Goal: Task Accomplishment & Management: Manage account settings

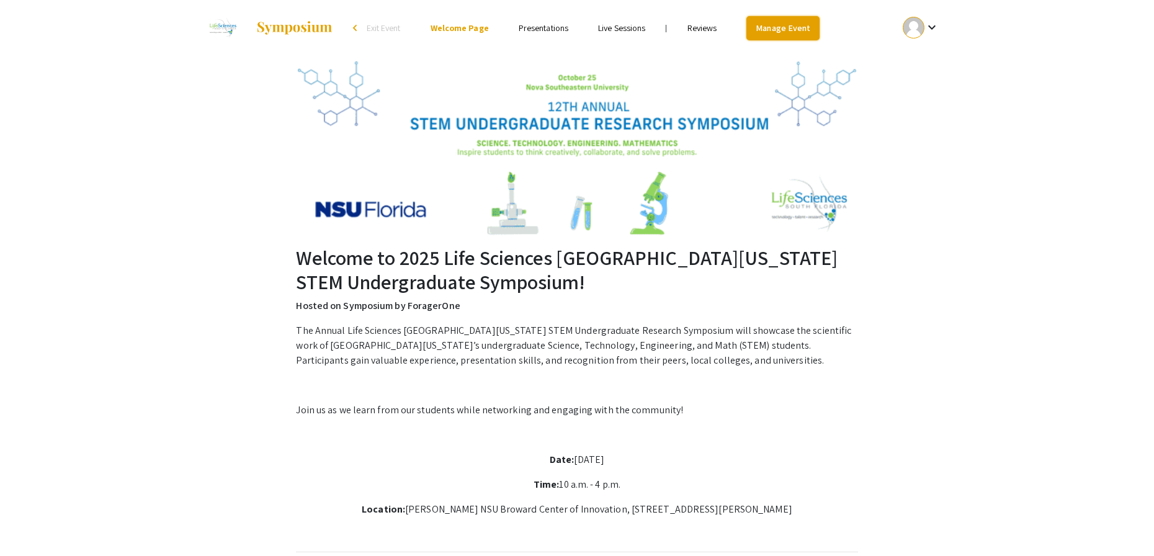
click at [789, 24] on link "Manage Event" at bounding box center [782, 28] width 73 height 24
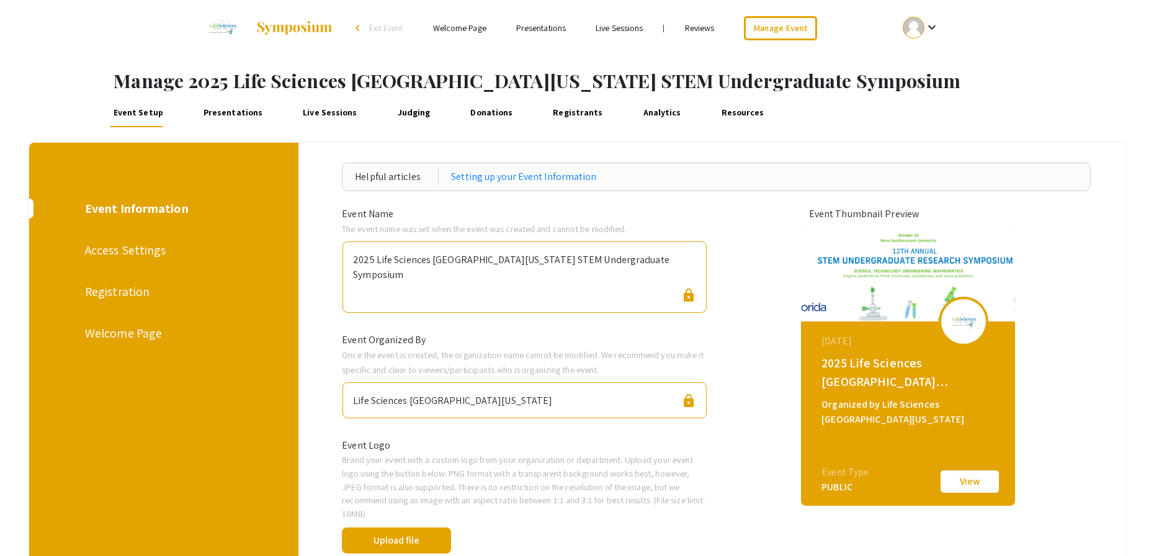
click at [123, 292] on div "Registration" at bounding box center [162, 291] width 154 height 19
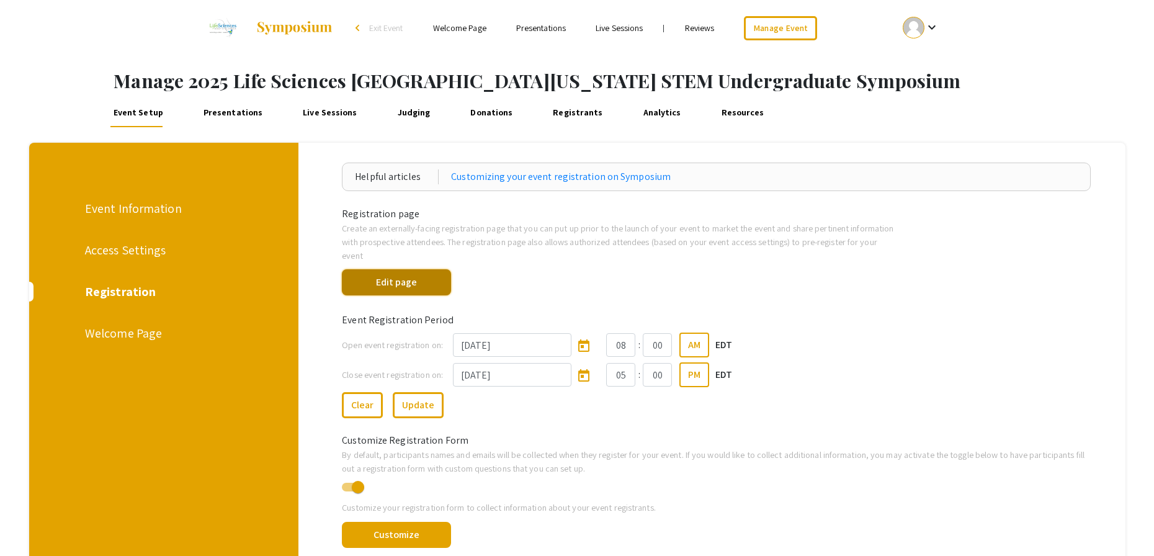
click at [406, 269] on button "Edit page" at bounding box center [396, 282] width 109 height 26
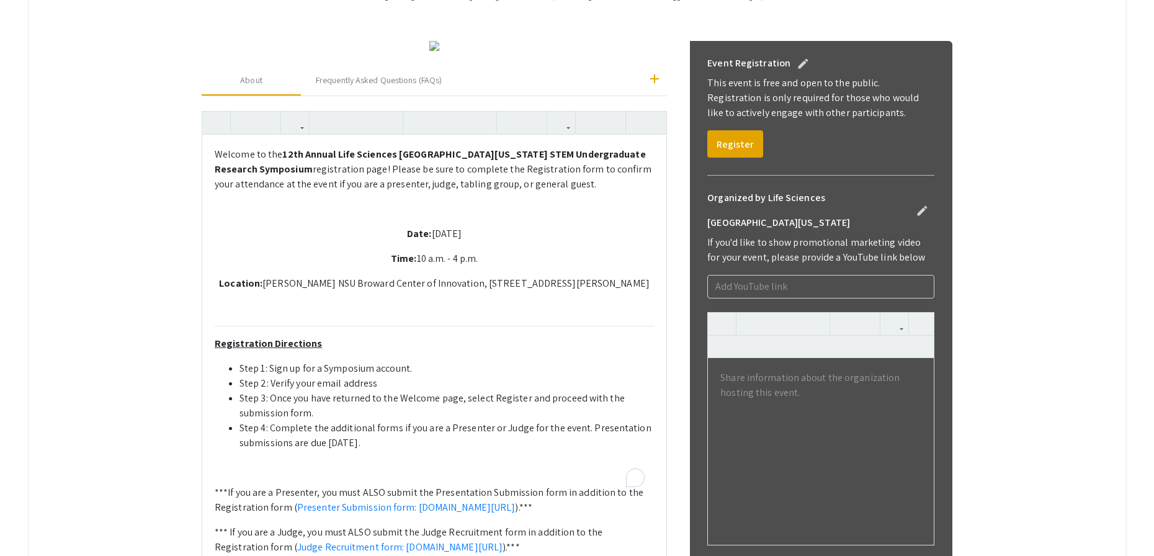
click at [591, 348] on div "Welcome to the 12th Annual Life Sciences South Florida STEM Undergraduate Resea…" at bounding box center [434, 403] width 464 height 537
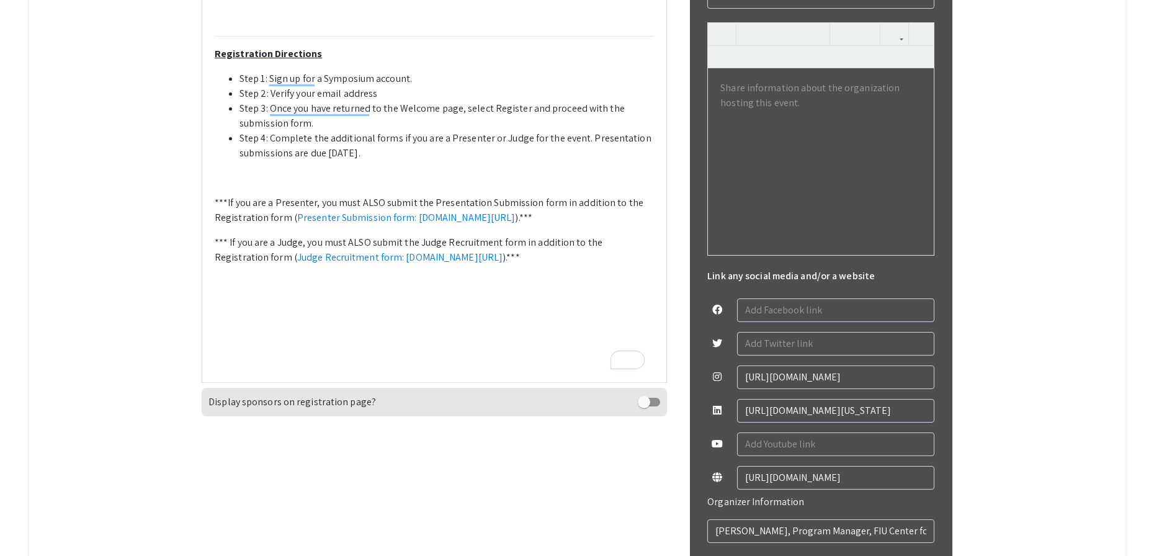
scroll to position [667, 0]
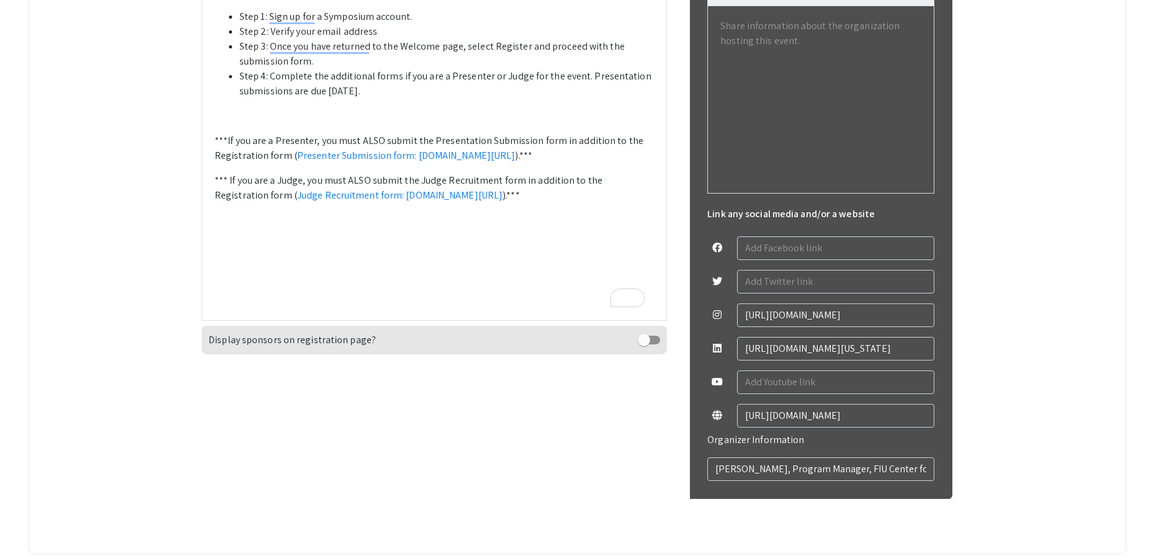
drag, startPoint x: 592, startPoint y: 189, endPoint x: 594, endPoint y: 200, distance: 11.4
click at [594, 99] on li "Step 4: Complete the additional forms if you are a Presenter or Judge for the e…" at bounding box center [446, 84] width 414 height 30
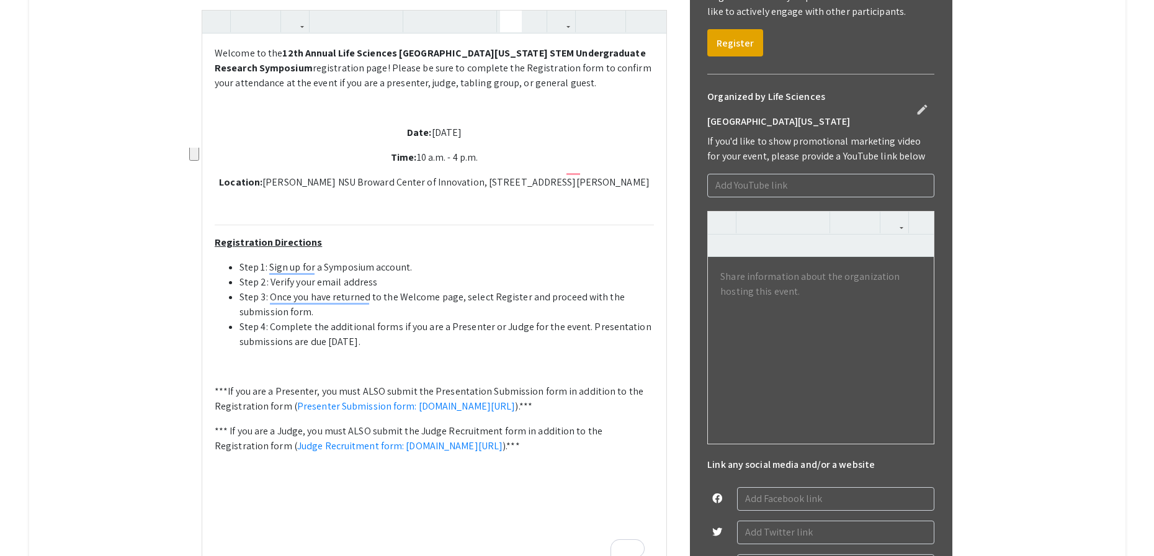
scroll to position [411, 0]
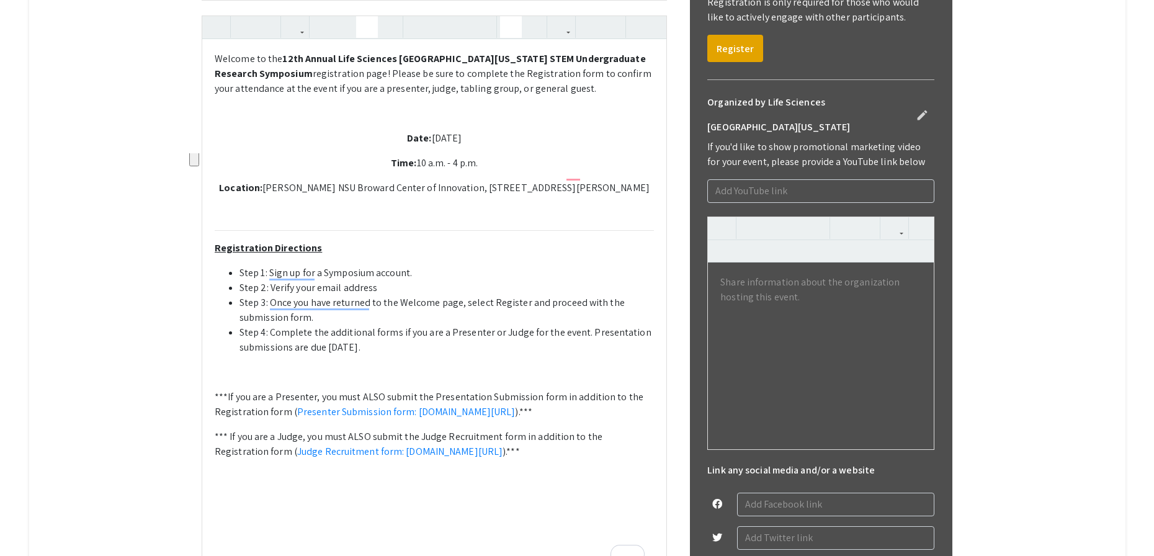
type textarea "<p>Welcome to the <strong>12th Annual Life Sciences South Florida STEM Undergra…"
click at [372, 37] on icon "button" at bounding box center [367, 27] width 11 height 20
click at [430, 355] on li "Step 4: Complete the additional forms if you are a Presenter or Judge for the e…" at bounding box center [446, 340] width 414 height 30
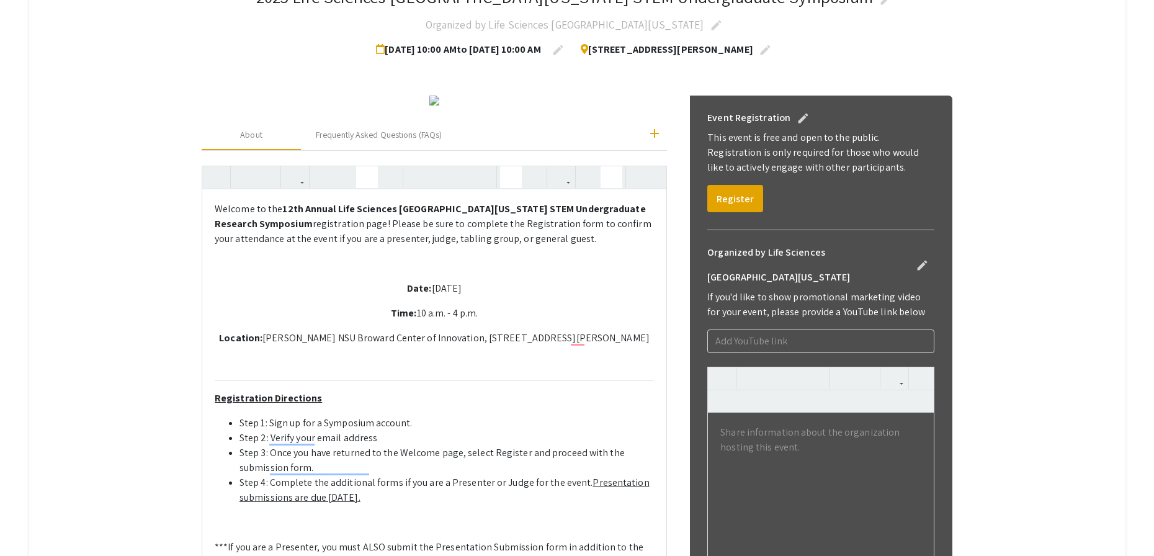
scroll to position [1, 0]
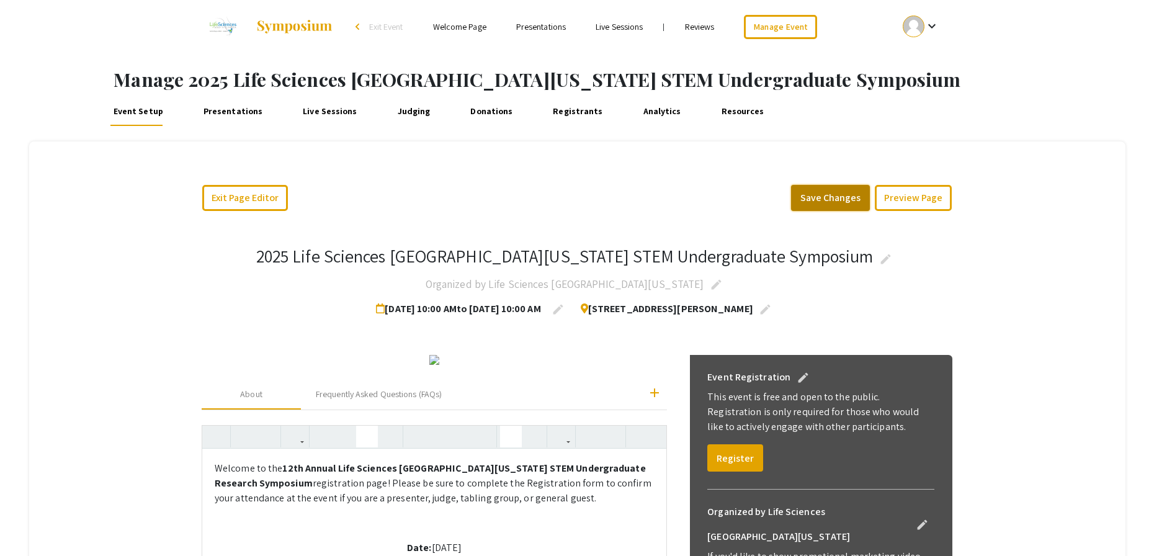
click at [827, 197] on button "Save Changes" at bounding box center [830, 198] width 79 height 26
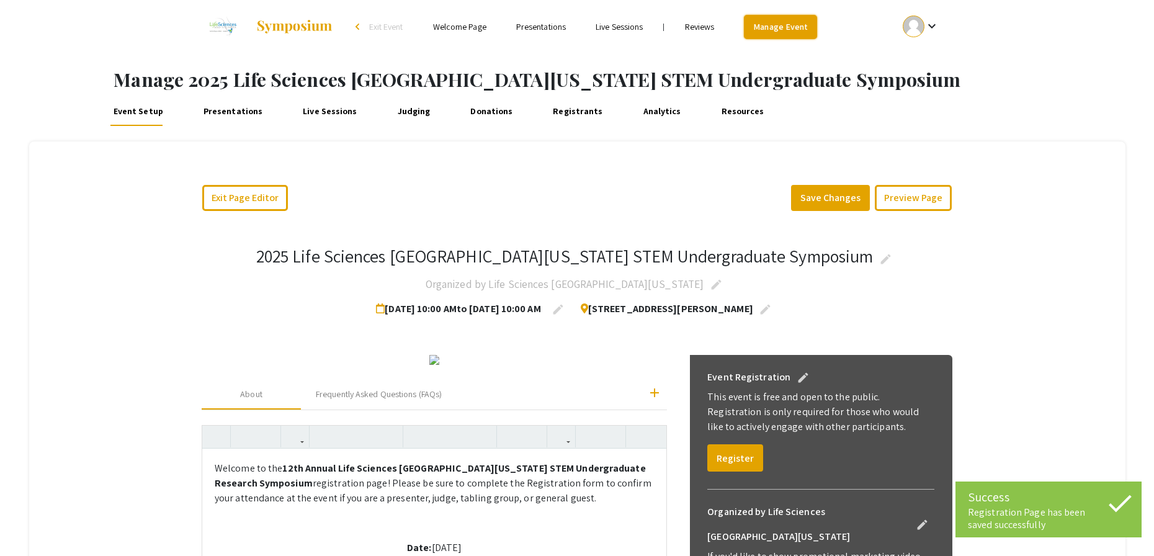
drag, startPoint x: 795, startPoint y: 18, endPoint x: 795, endPoint y: 27, distance: 9.3
click at [795, 17] on link "Manage Event" at bounding box center [780, 27] width 73 height 24
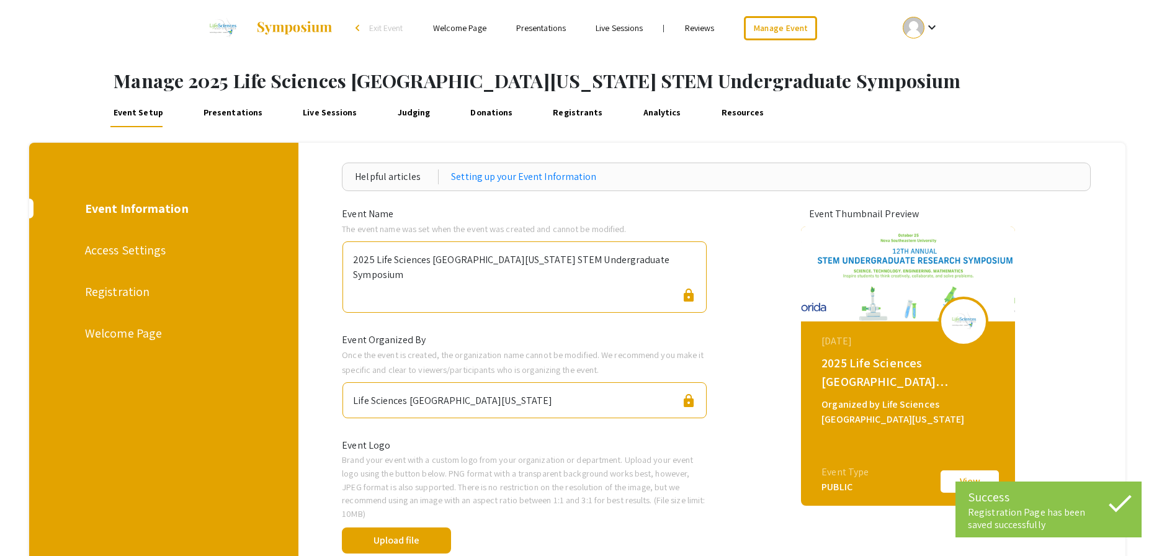
click at [139, 334] on div "Welcome Page" at bounding box center [162, 333] width 154 height 19
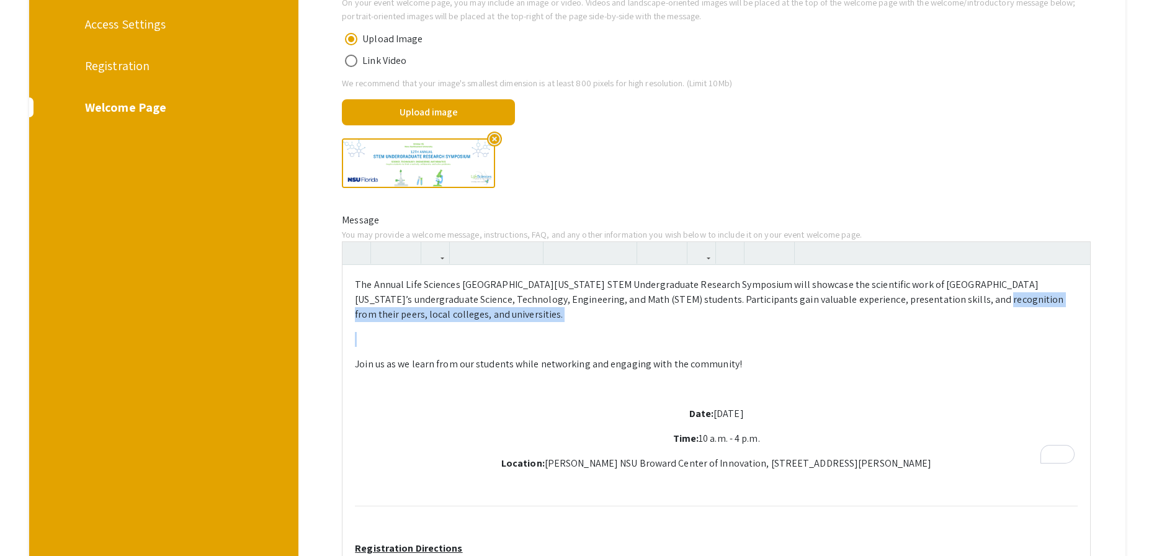
drag, startPoint x: 729, startPoint y: 308, endPoint x: 898, endPoint y: 301, distance: 169.5
click at [806, 406] on p "Date: Saturday, October 25th, 2025" at bounding box center [716, 413] width 723 height 15
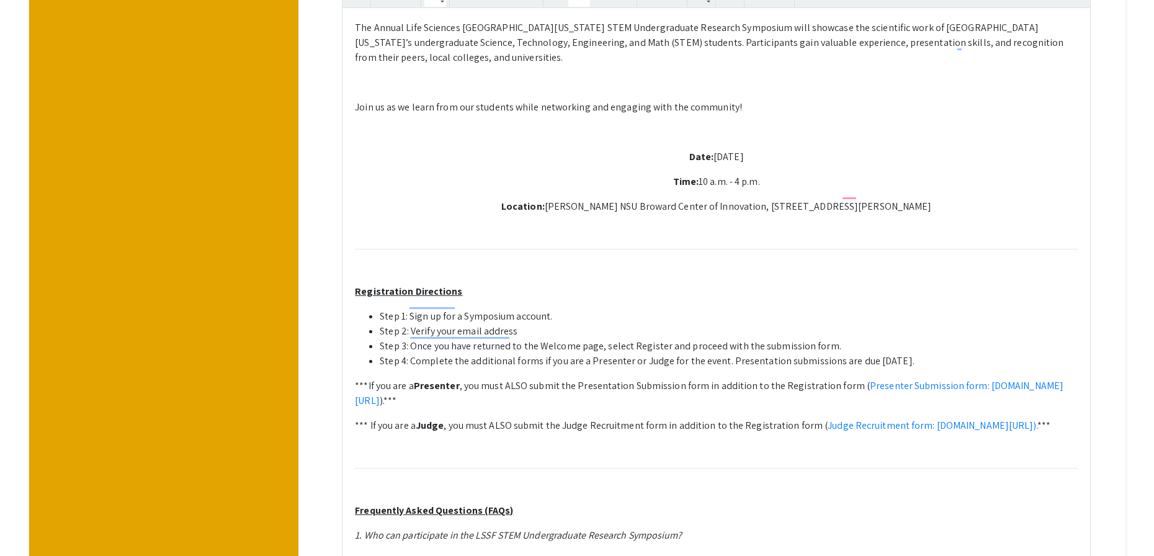
scroll to position [483, 0]
drag, startPoint x: 728, startPoint y: 346, endPoint x: 925, endPoint y: 341, distance: 197.3
click at [925, 353] on li "Step 4: Complete the additional forms if you are a Presenter or Judge for the e…" at bounding box center [729, 360] width 698 height 15
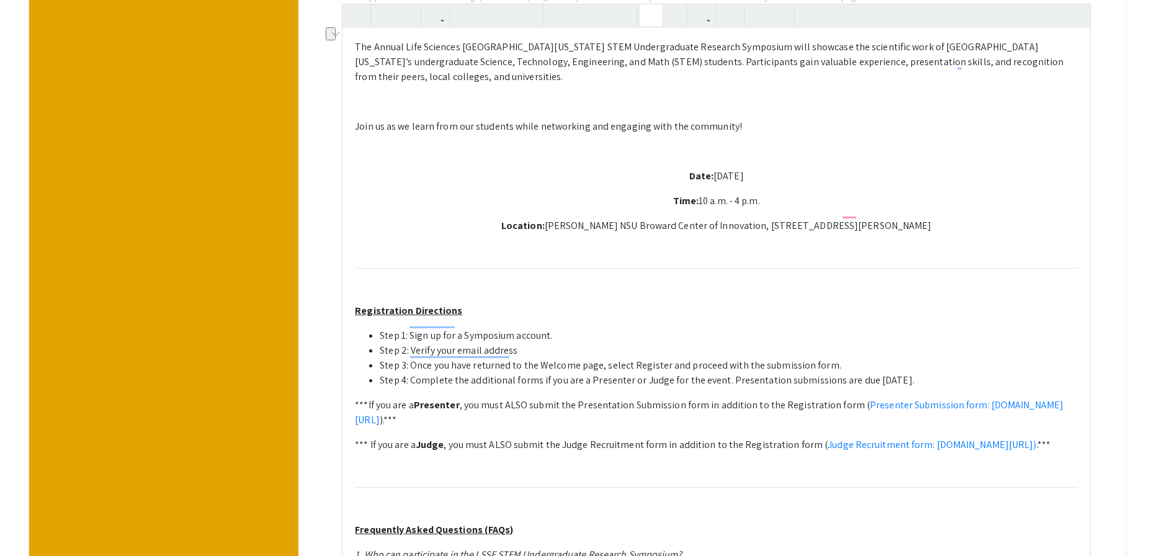
scroll to position [461, 0]
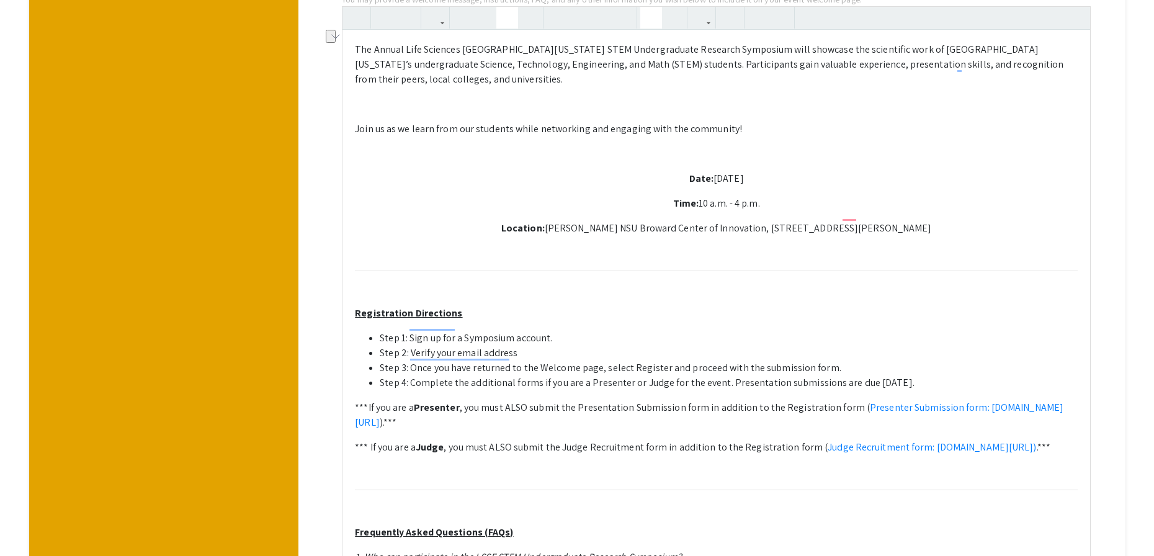
type textarea "<p>The Annual Life Sciences South Florida STEM Undergraduate Research Symposium…"
click at [511, 22] on icon "button" at bounding box center [507, 17] width 11 height 20
click at [973, 360] on li "Step 3: Once you have returned to the Welcome page, select Register and proceed…" at bounding box center [729, 367] width 698 height 15
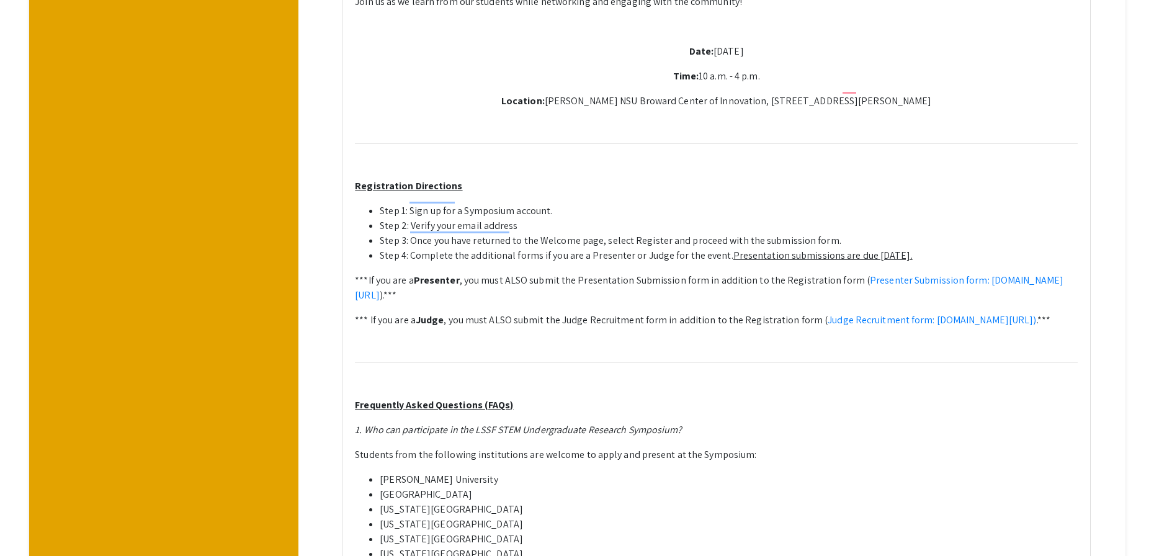
scroll to position [589, 0]
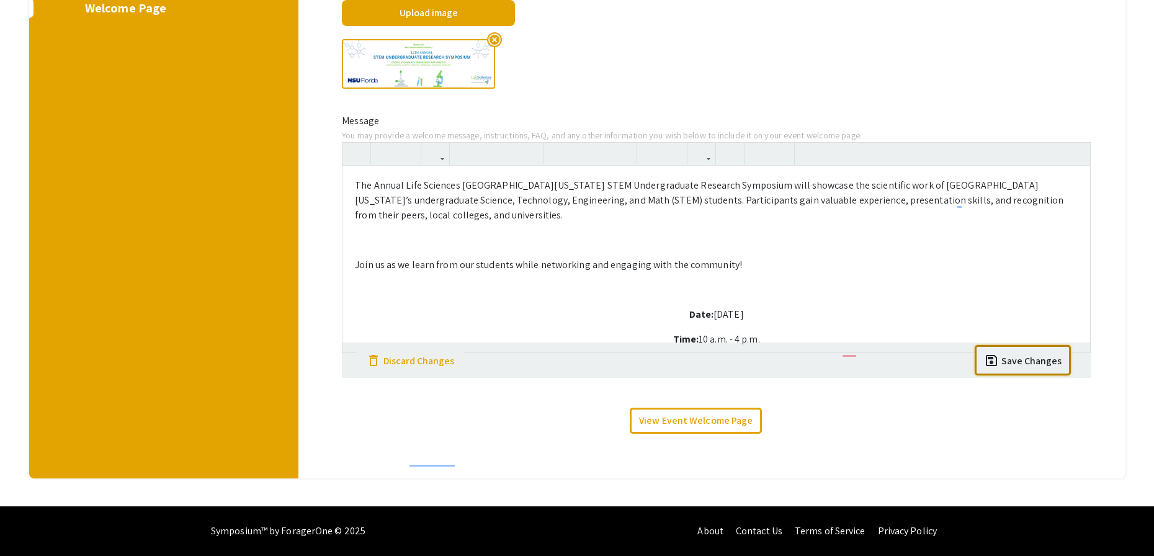
click at [1030, 367] on div "Save Changes" at bounding box center [1031, 361] width 60 height 15
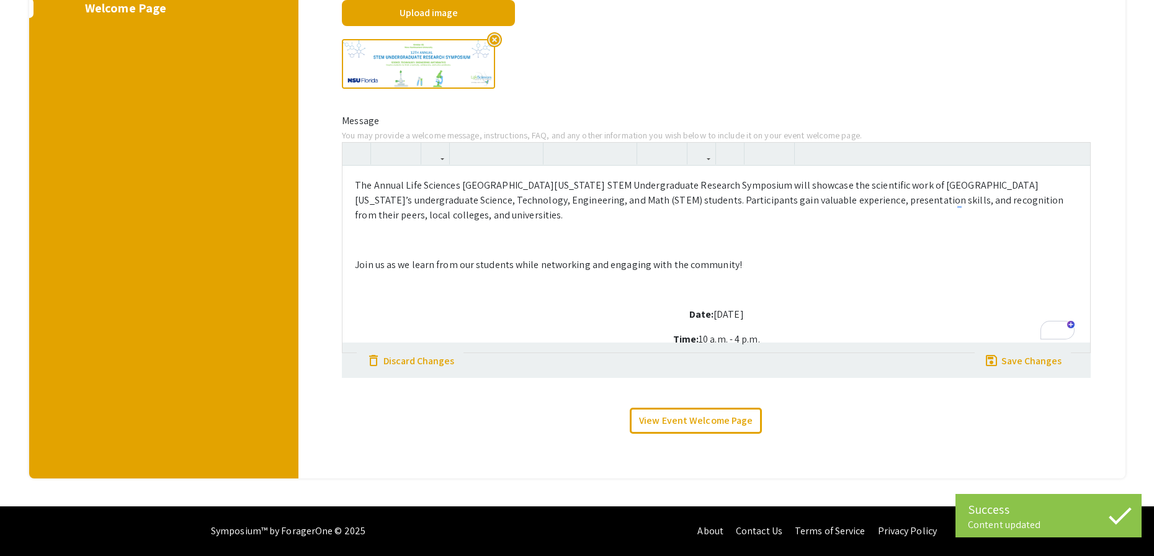
click at [1078, 74] on div "highlight_off" at bounding box center [715, 63] width 767 height 69
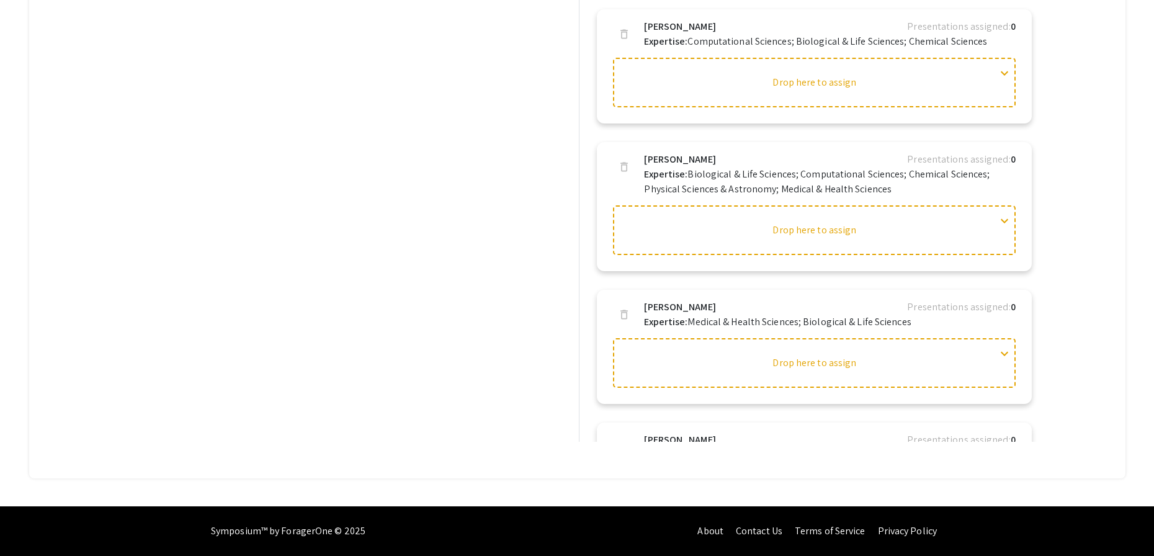
scroll to position [1543, 0]
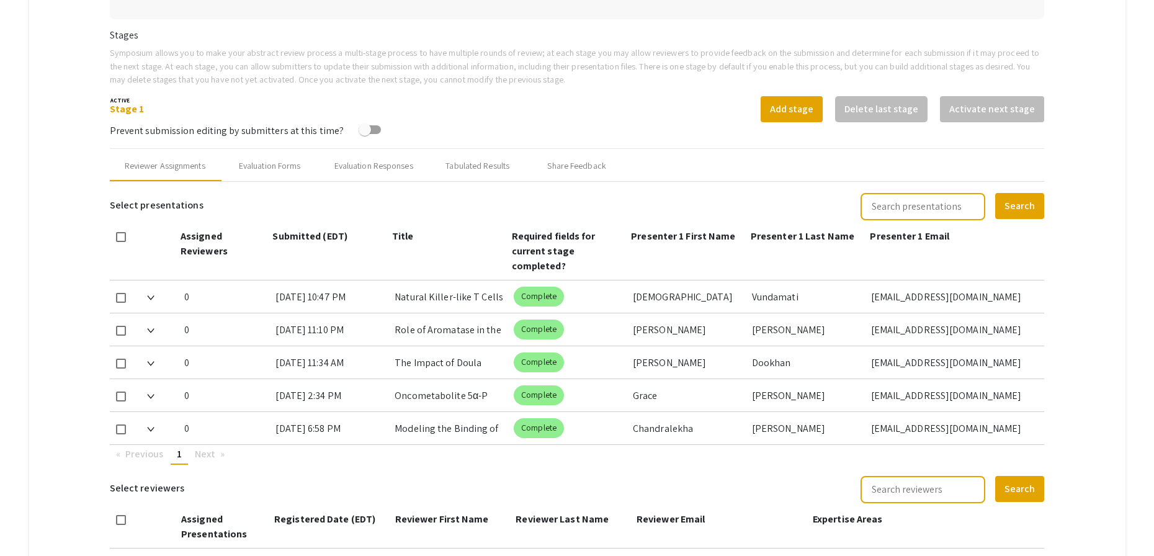
click at [657, 136] on div "Prevent submission editing by submitters at this time?" at bounding box center [577, 130] width 935 height 16
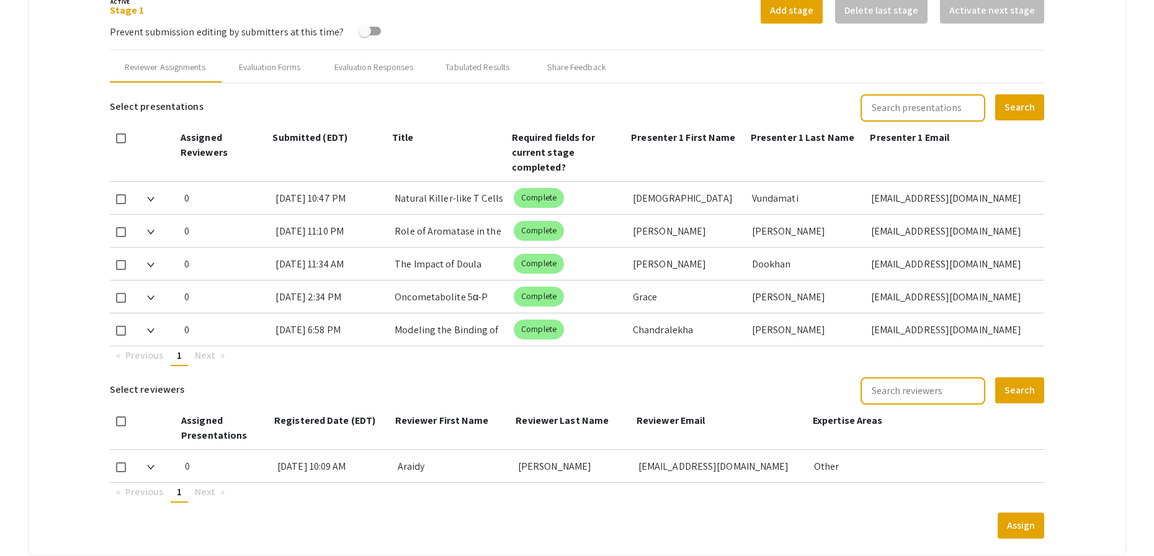
scroll to position [489, 0]
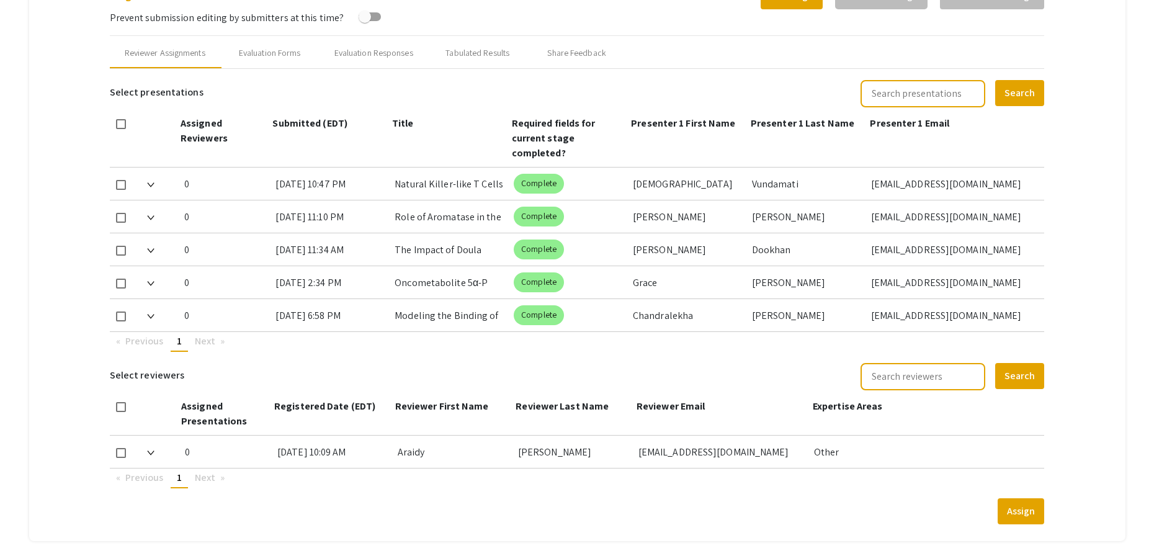
click at [1098, 203] on mat-tab-group "Abstract Management Submissions Abstract Booklet Helpful articles Abstract Mana…" at bounding box center [577, 97] width 1096 height 888
click at [1110, 47] on mat-tab-group "Abstract Management Submissions Abstract Booklet Helpful articles Abstract Mana…" at bounding box center [577, 97] width 1096 height 888
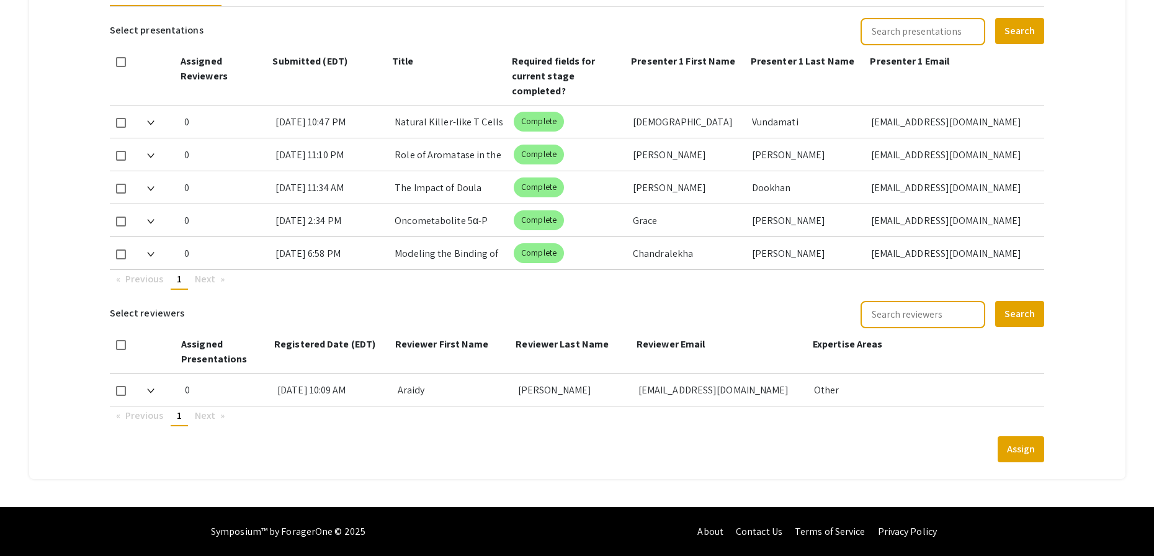
scroll to position [552, 0]
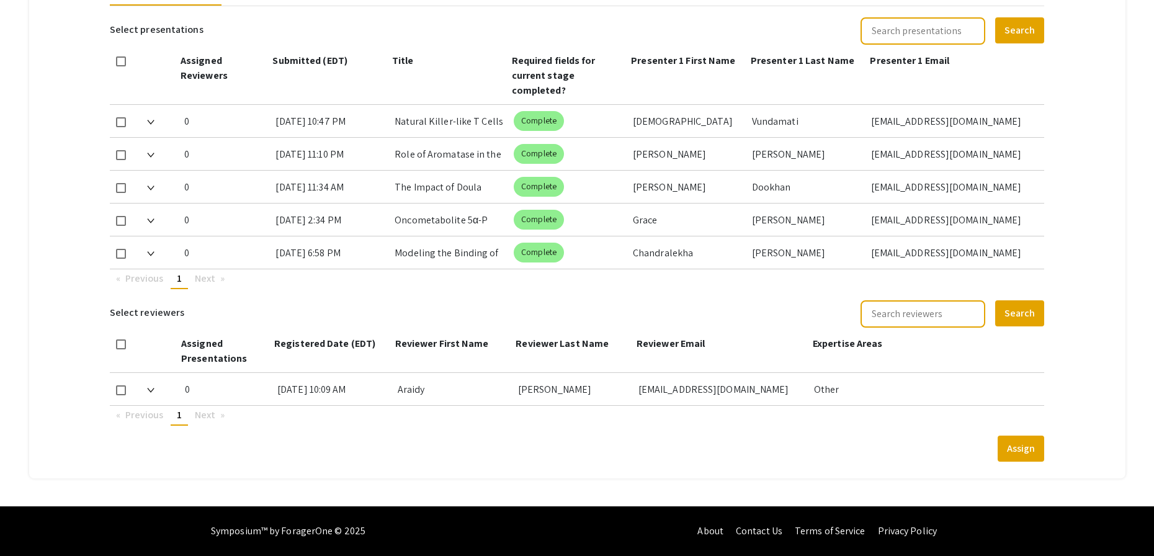
click at [802, 383] on div "aalzate@fiu.edu" at bounding box center [721, 389] width 166 height 32
click at [154, 388] on img at bounding box center [150, 390] width 7 height 5
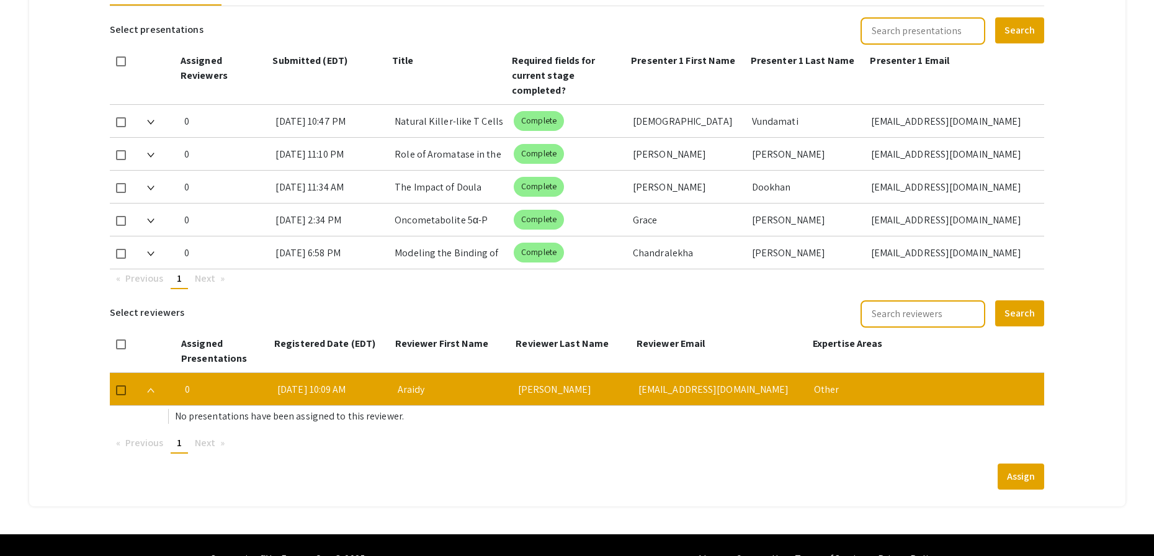
click at [453, 424] on div "Select presentations Search Assigned Reviewers Submitted (EDT) Title Required f…" at bounding box center [577, 247] width 935 height 483
click at [372, 422] on p "No presentations have been assigned to this reviewer." at bounding box center [610, 416] width 870 height 15
click at [873, 393] on div "Other" at bounding box center [924, 389] width 221 height 32
click at [980, 386] on div "Other" at bounding box center [924, 389] width 221 height 32
drag, startPoint x: 385, startPoint y: 391, endPoint x: 299, endPoint y: 391, distance: 86.2
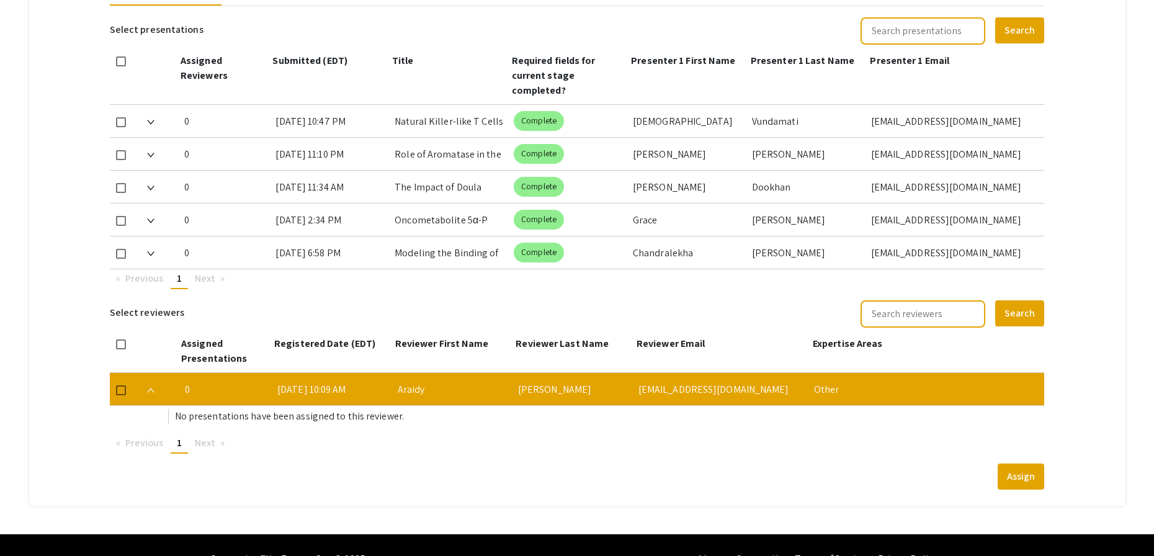
click at [378, 391] on div "[DATE] 10:09 AM" at bounding box center [332, 389] width 110 height 32
click at [233, 391] on div "0" at bounding box center [226, 389] width 82 height 32
click at [154, 390] on img at bounding box center [150, 390] width 7 height 5
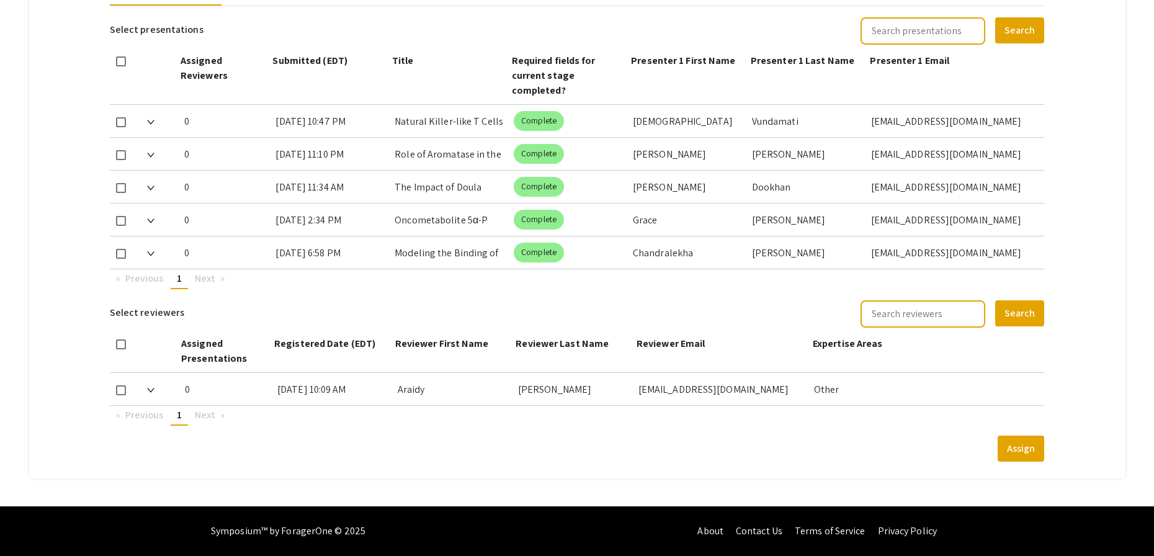
click at [671, 389] on div "[EMAIL_ADDRESS][DOMAIN_NAME]" at bounding box center [721, 389] width 166 height 32
click at [910, 387] on div "Other" at bounding box center [924, 389] width 221 height 32
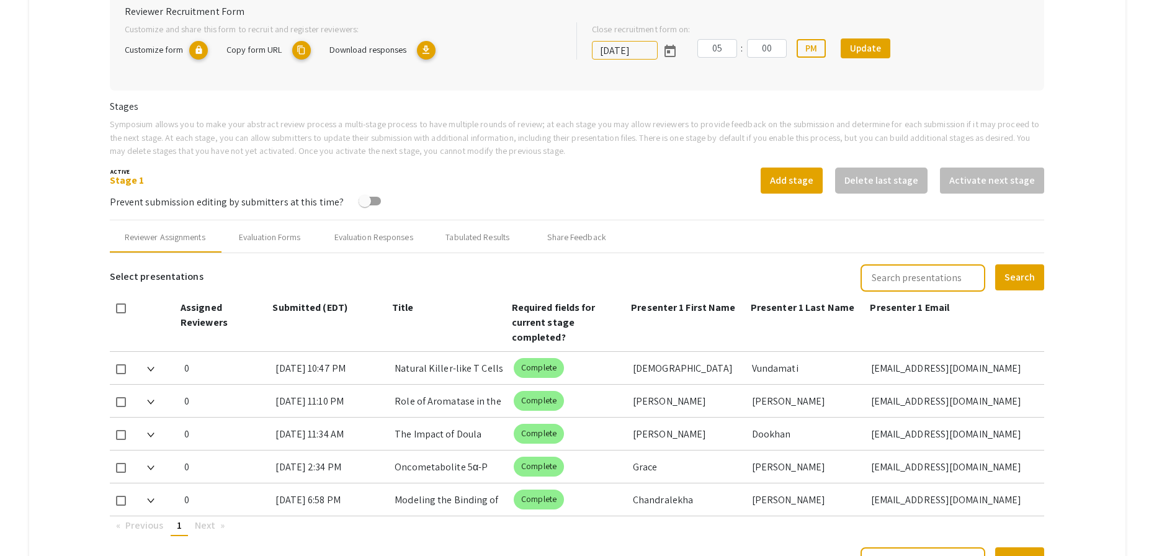
scroll to position [329, 0]
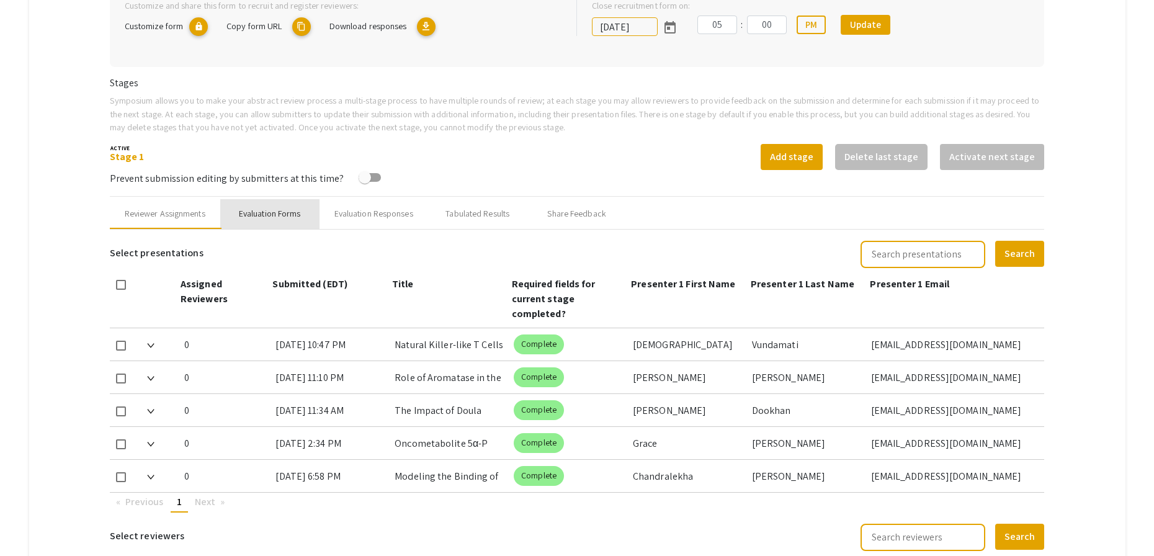
click at [277, 210] on div "Evaluation Forms" at bounding box center [270, 213] width 62 height 13
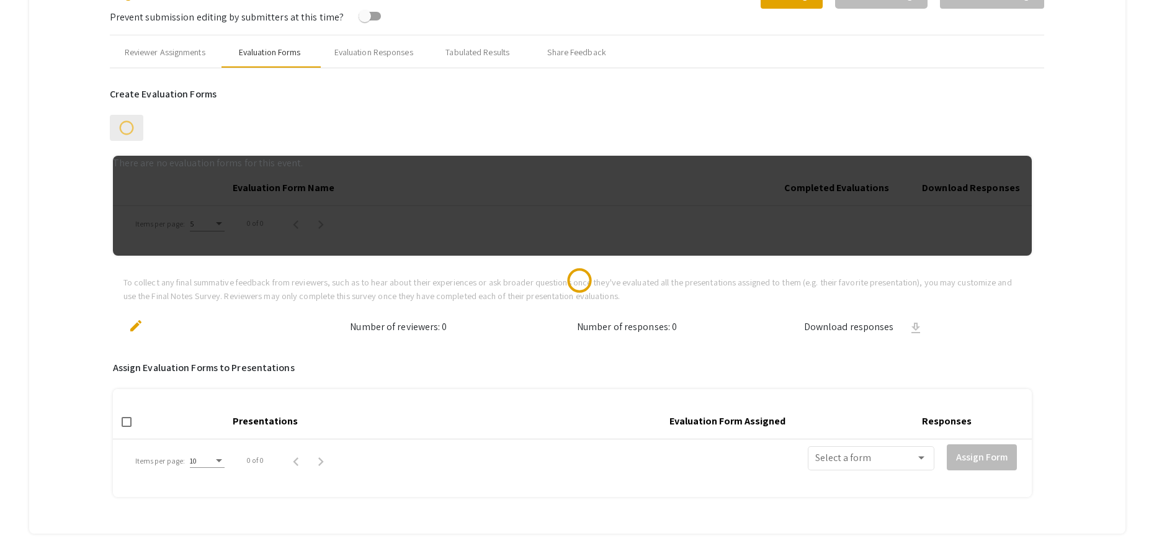
scroll to position [496, 0]
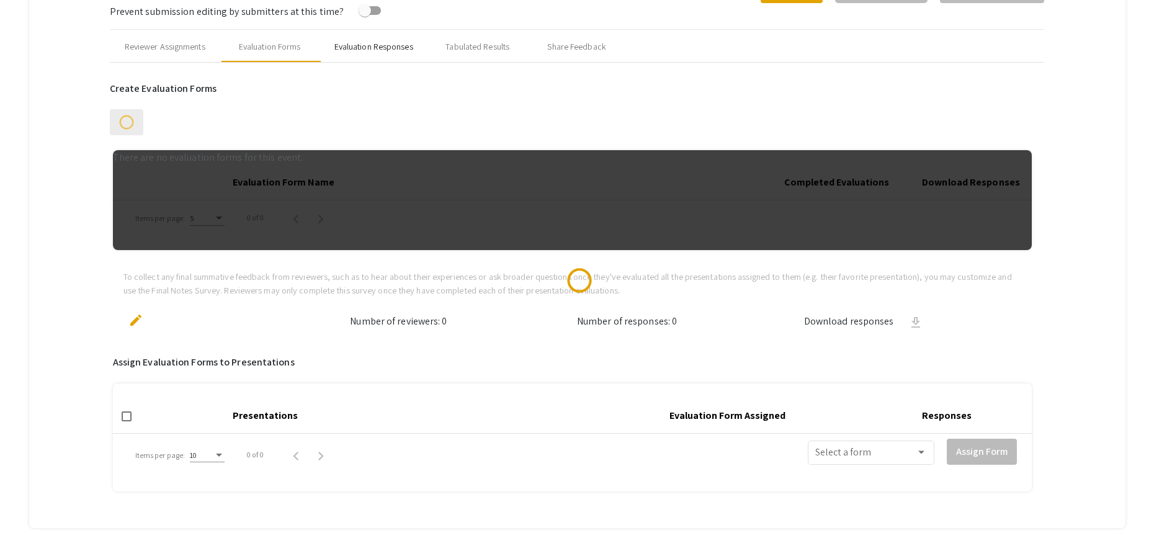
click at [401, 49] on div "Evaluation Responses" at bounding box center [373, 46] width 79 height 13
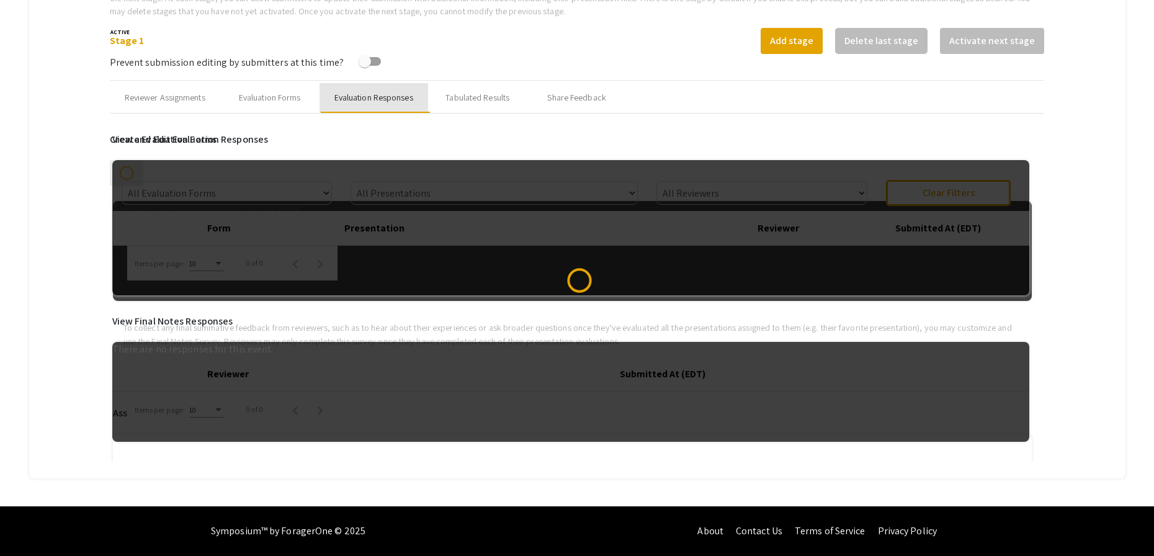
scroll to position [445, 0]
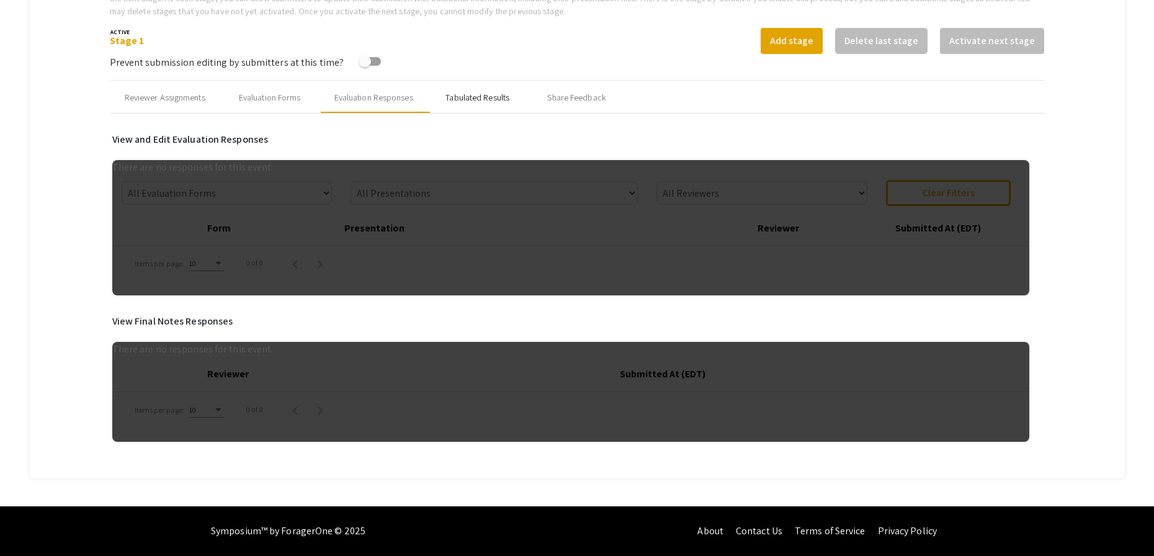
click at [483, 88] on div "Tabulated Results" at bounding box center [477, 98] width 99 height 30
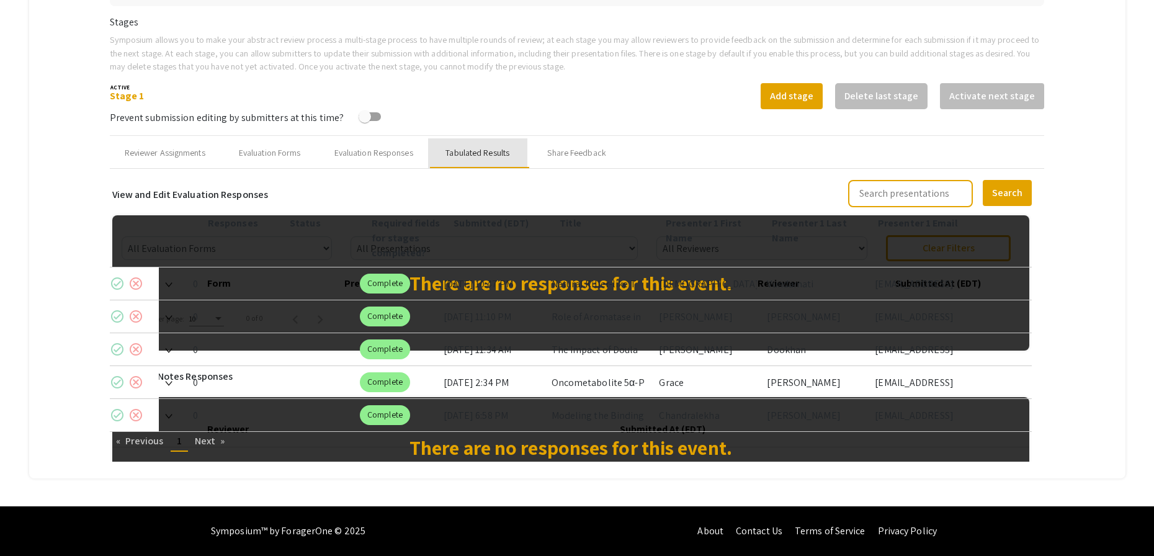
scroll to position [390, 0]
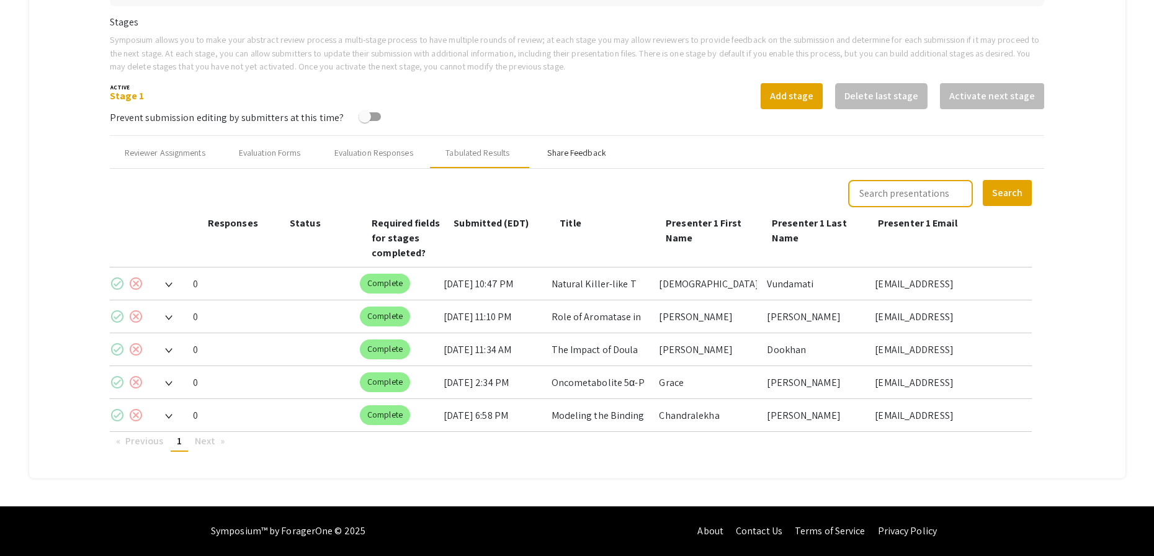
click at [592, 148] on div "Share Feedback" at bounding box center [576, 152] width 58 height 13
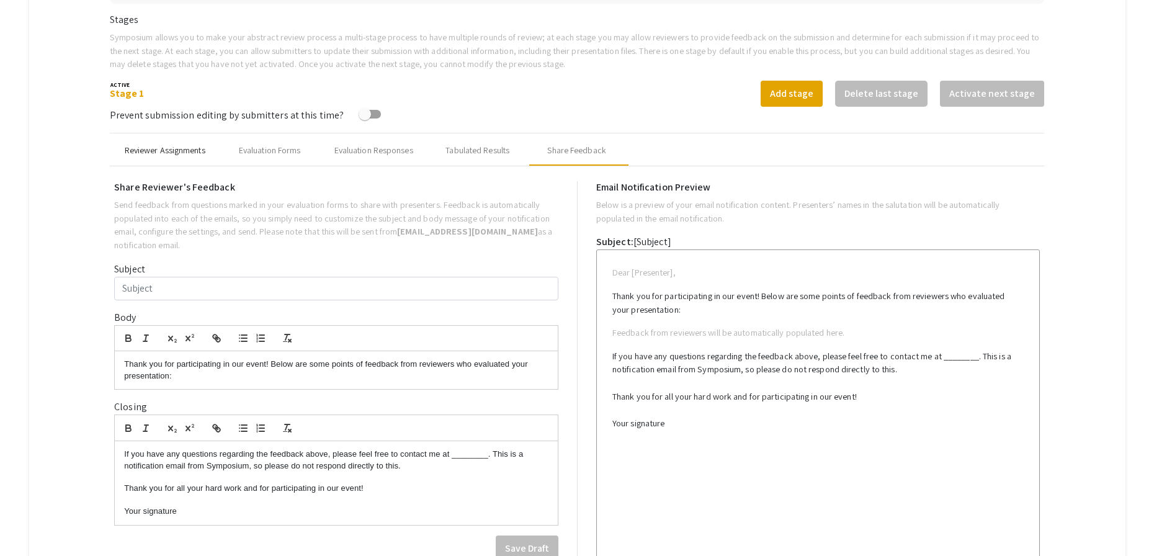
click at [176, 156] on div "Reviewer Assignments" at bounding box center [165, 150] width 81 height 13
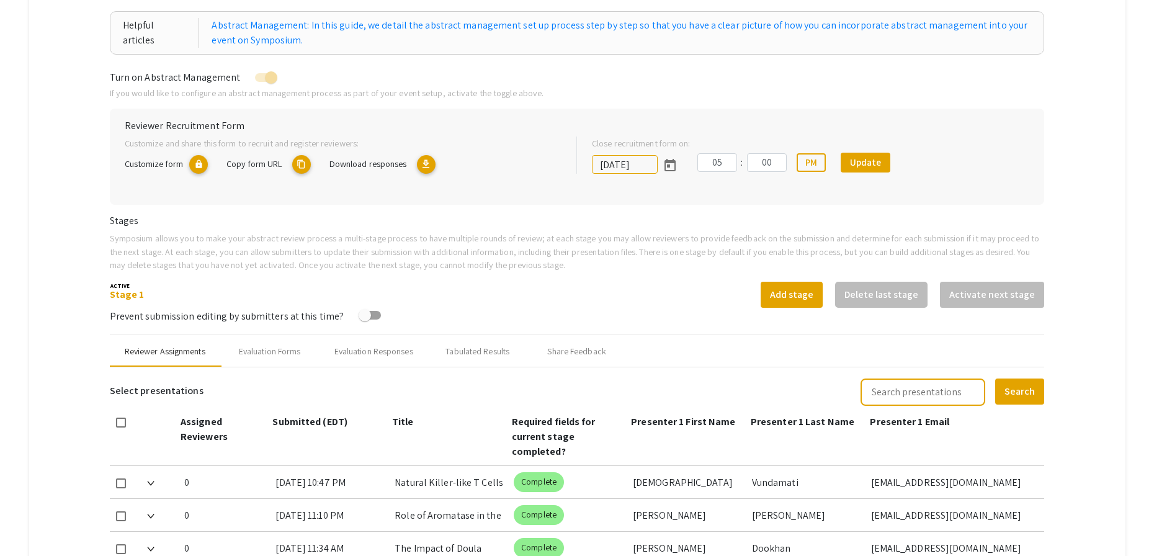
scroll to position [192, 0]
click at [306, 168] on mat-icon "content_copy" at bounding box center [301, 163] width 19 height 19
click at [301, 161] on mat-icon "content_copy" at bounding box center [301, 163] width 19 height 19
click at [1069, 104] on mat-tab-group "Abstract Management Submissions Abstract Booklet Helpful articles Abstract Mana…" at bounding box center [577, 395] width 1096 height 888
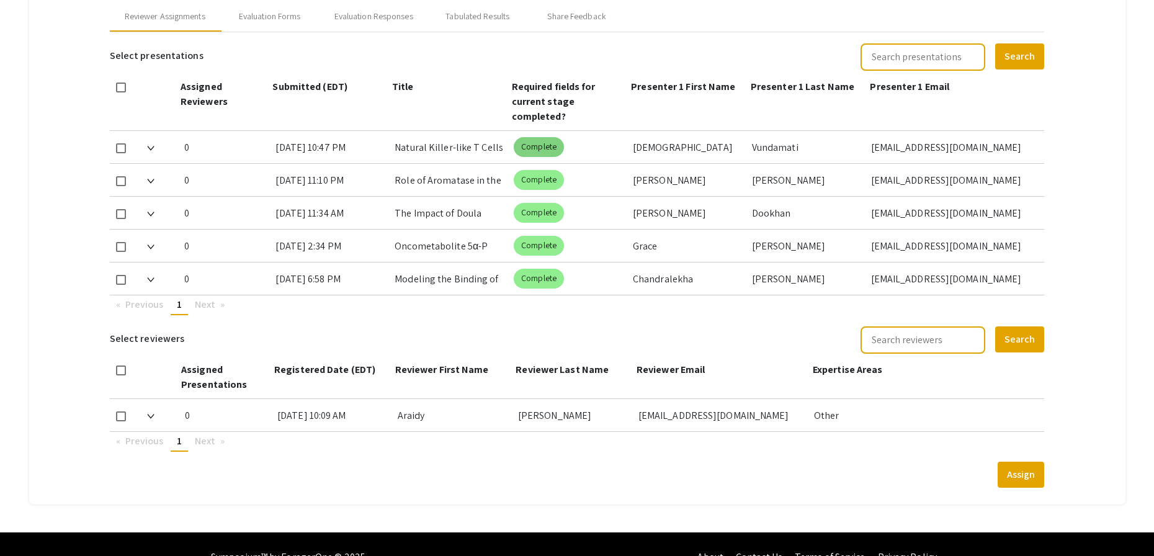
scroll to position [552, 0]
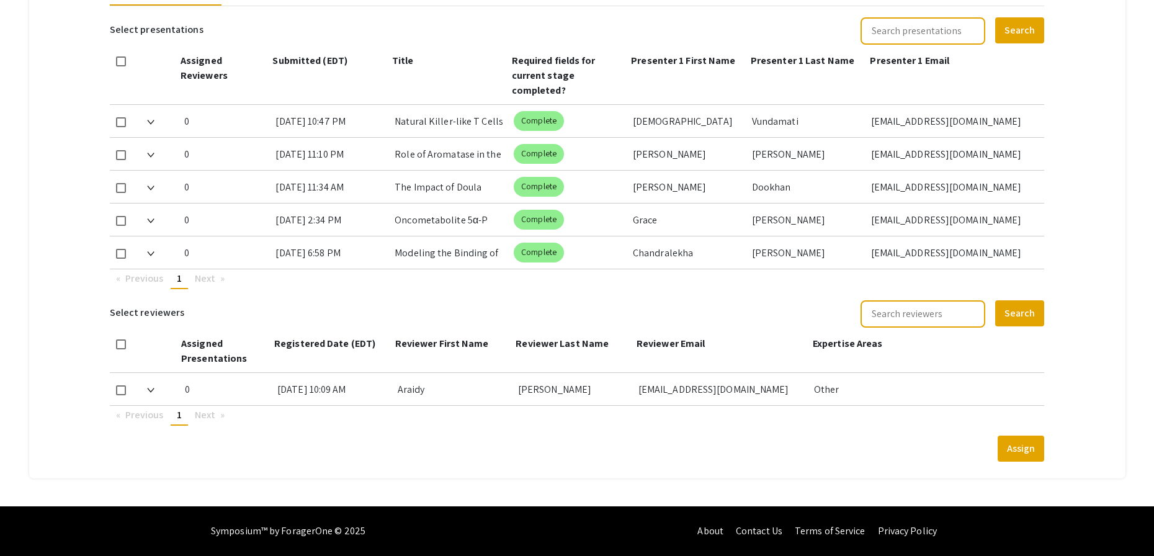
click at [394, 393] on div "0 6/2/25, 10:09 AM Araidy Alzate aalzate@fiu.edu Other" at bounding box center [577, 389] width 935 height 33
click at [831, 387] on div "Other" at bounding box center [924, 389] width 221 height 32
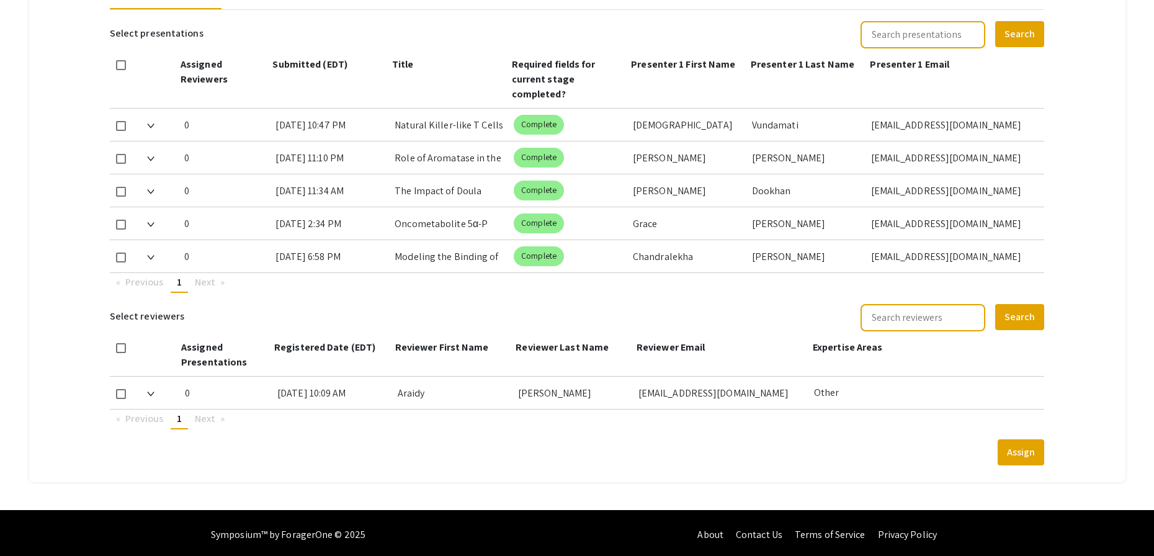
scroll to position [537, 0]
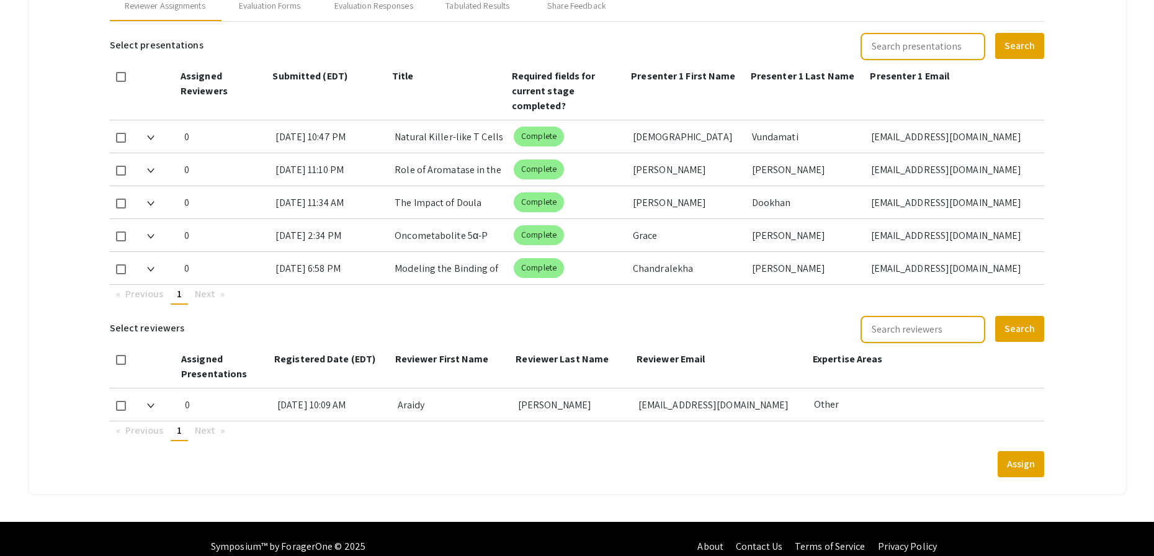
click at [156, 406] on div at bounding box center [160, 404] width 27 height 32
click at [153, 406] on img at bounding box center [150, 405] width 7 height 5
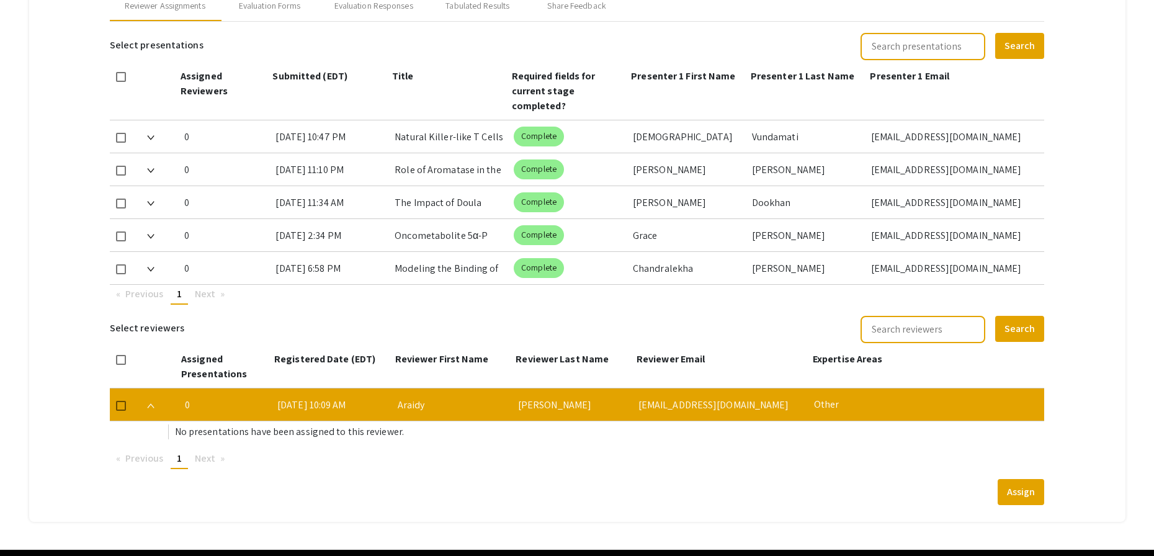
click at [658, 403] on div "[EMAIL_ADDRESS][DOMAIN_NAME]" at bounding box center [721, 404] width 166 height 32
click at [773, 403] on div "[EMAIL_ADDRESS][DOMAIN_NAME]" at bounding box center [721, 404] width 166 height 32
click at [844, 402] on div "Other" at bounding box center [924, 404] width 221 height 32
drag, startPoint x: 762, startPoint y: 406, endPoint x: 661, endPoint y: 409, distance: 101.1
click at [760, 406] on div "[EMAIL_ADDRESS][DOMAIN_NAME]" at bounding box center [721, 404] width 166 height 32
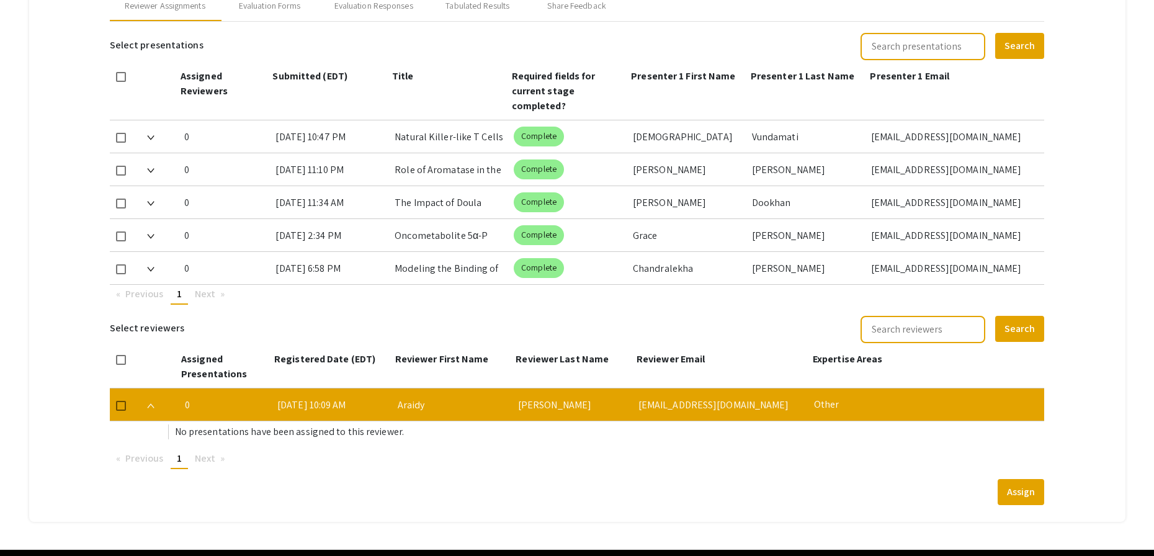
drag, startPoint x: 629, startPoint y: 409, endPoint x: 597, endPoint y: 411, distance: 31.7
click at [626, 409] on div "[PERSON_NAME]" at bounding box center [573, 404] width 110 height 32
click at [423, 414] on div "Araidy" at bounding box center [453, 404] width 110 height 32
click at [149, 404] on img at bounding box center [150, 405] width 7 height 5
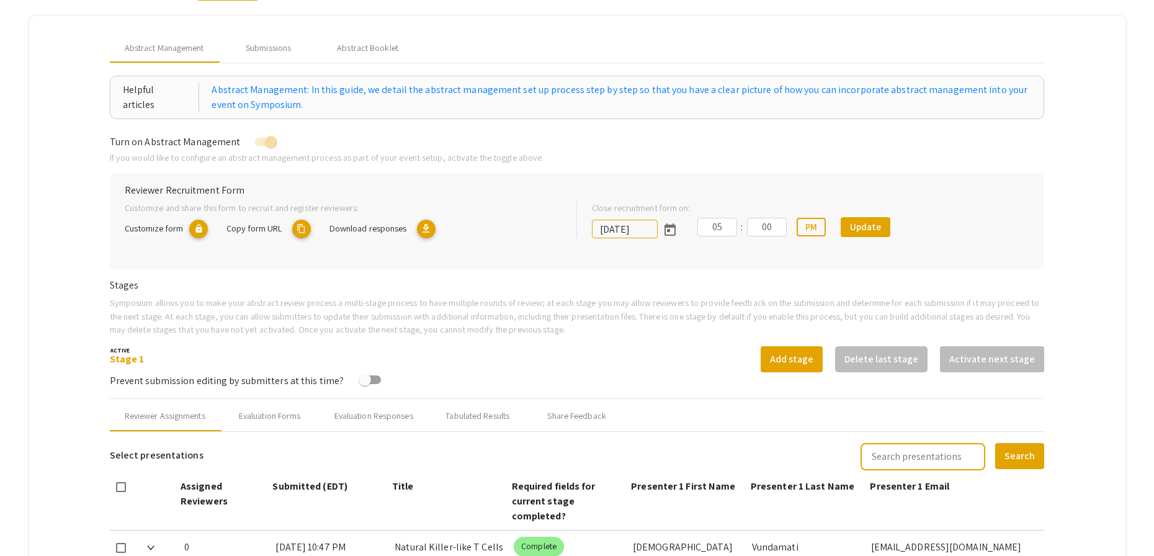
scroll to position [0, 0]
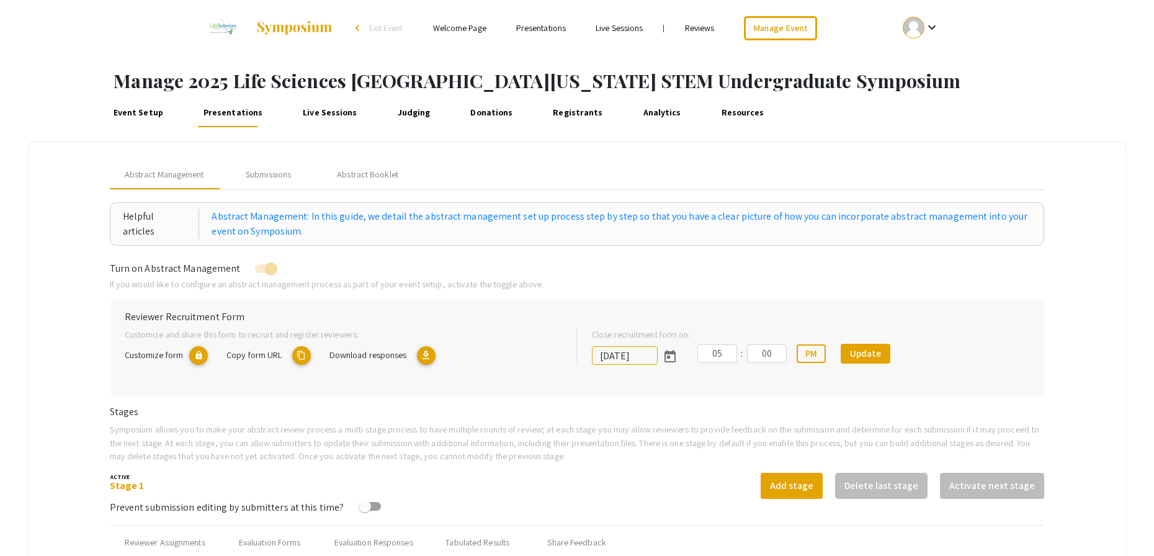
click at [307, 355] on mat-icon "content_copy" at bounding box center [301, 355] width 19 height 19
click at [845, 137] on div "Manage 2025 Life Sciences South Florida STEM Undergraduate Symposium Event Setu…" at bounding box center [577, 557] width 1154 height 1002
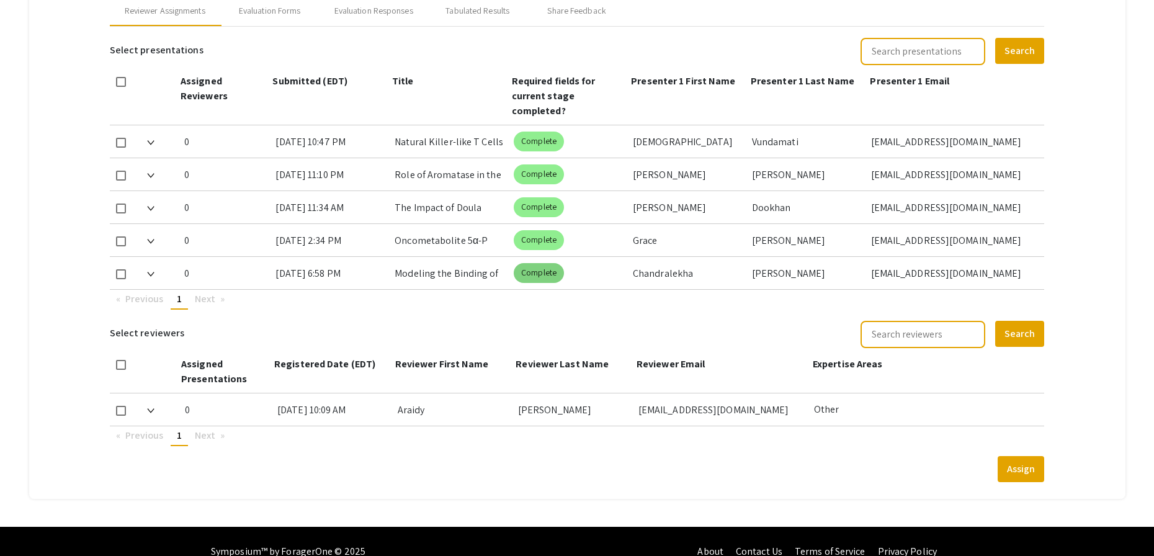
scroll to position [552, 0]
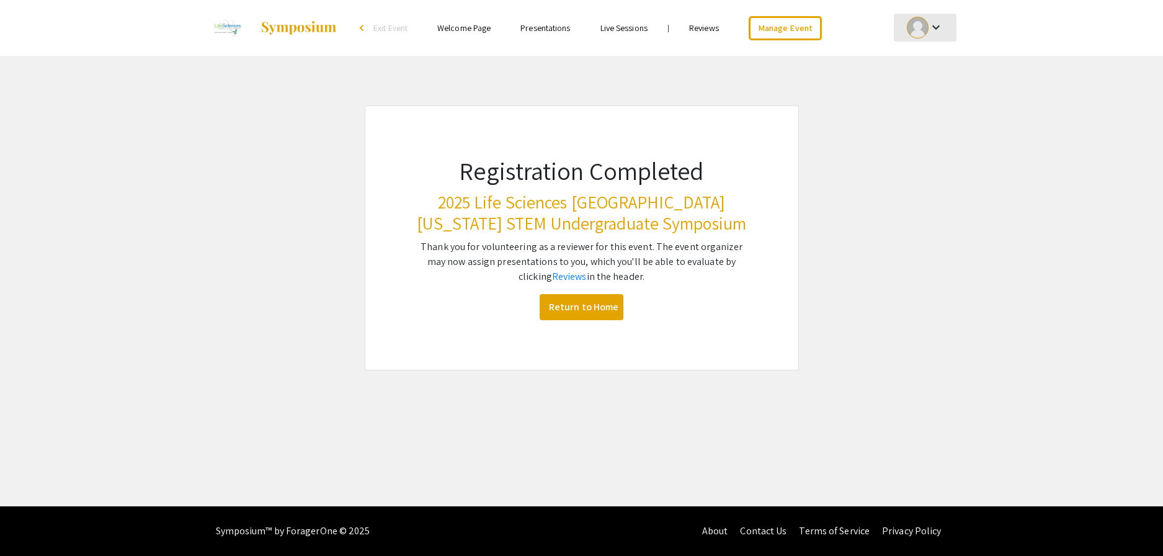
click at [937, 17] on div "keyboard_arrow_down" at bounding box center [925, 28] width 43 height 28
click at [929, 122] on button "Sign out" at bounding box center [932, 121] width 76 height 30
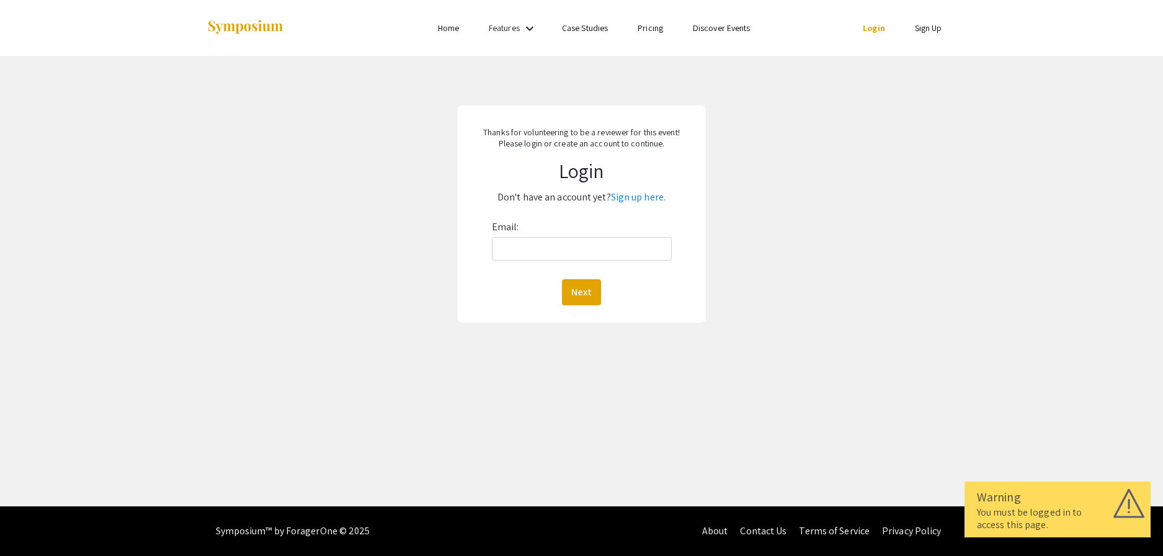
click at [534, 164] on h1 "Login" at bounding box center [581, 171] width 225 height 24
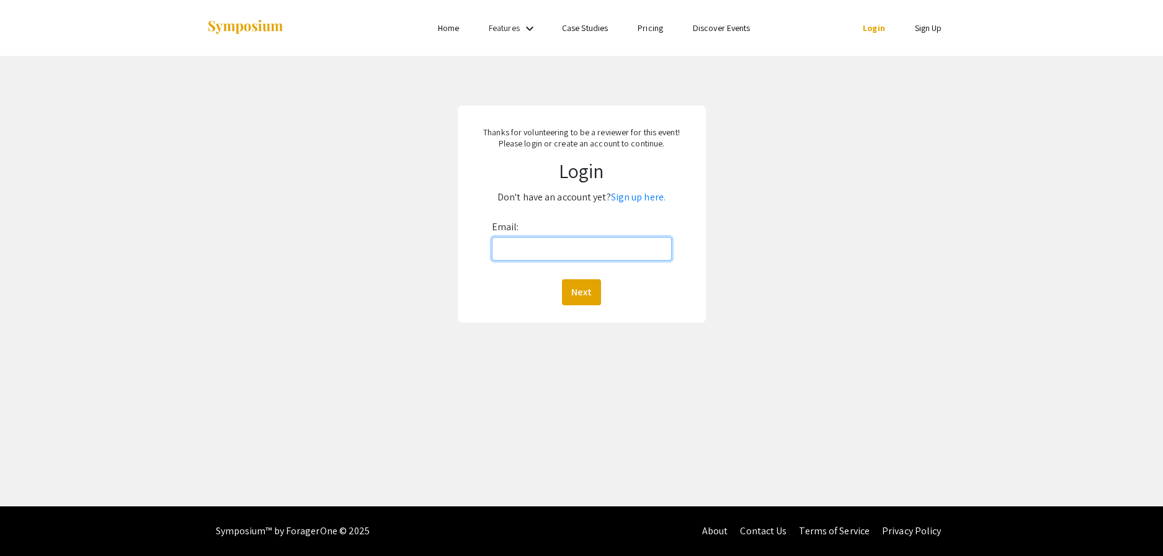
click at [535, 251] on input "Email:" at bounding box center [582, 249] width 180 height 24
type input "aalzate@fiu.edu"
click at [590, 284] on button "Next" at bounding box center [581, 292] width 39 height 26
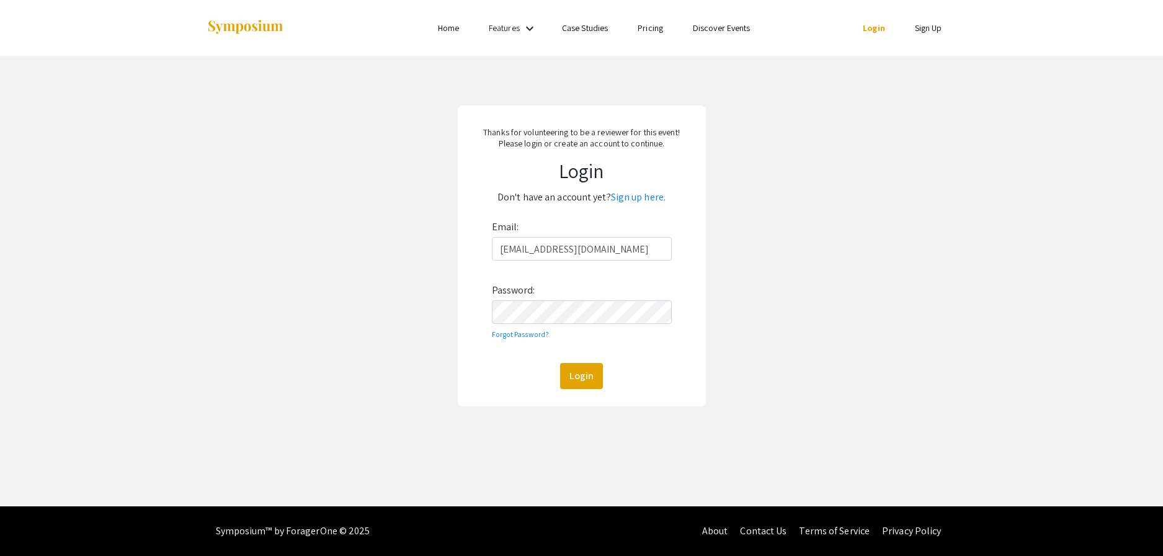
click at [597, 359] on div "Email: aalzate@fiu.edu Password: Forgot Password? Login" at bounding box center [582, 303] width 180 height 172
click at [597, 381] on button "Login" at bounding box center [581, 376] width 43 height 26
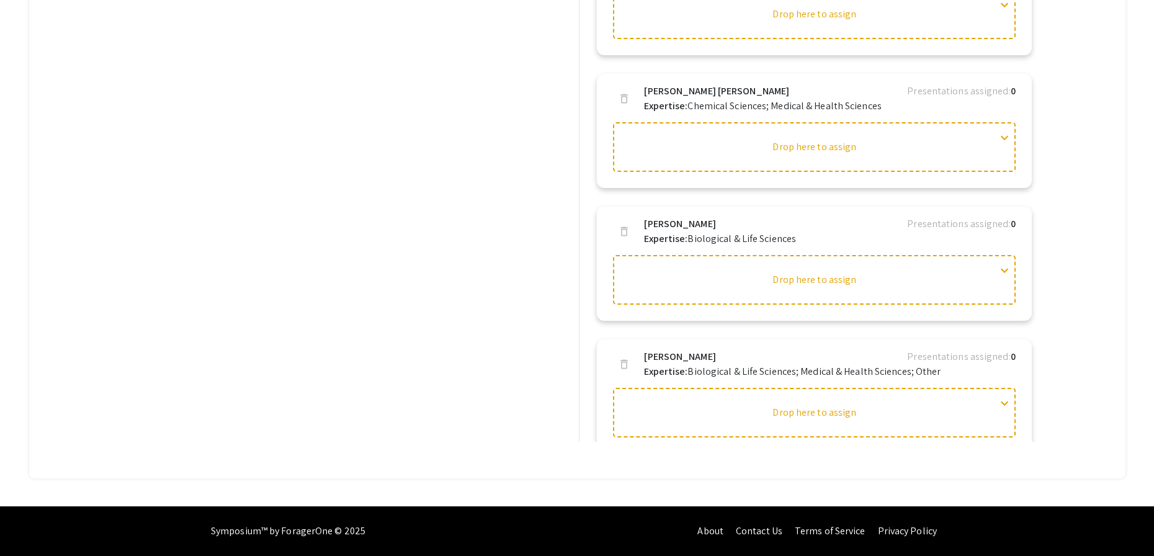
scroll to position [1543, 0]
click at [463, 218] on div "Presentations search Search presentation title filter_list Sort by: Title (A-Z)…" at bounding box center [342, 157] width 465 height 568
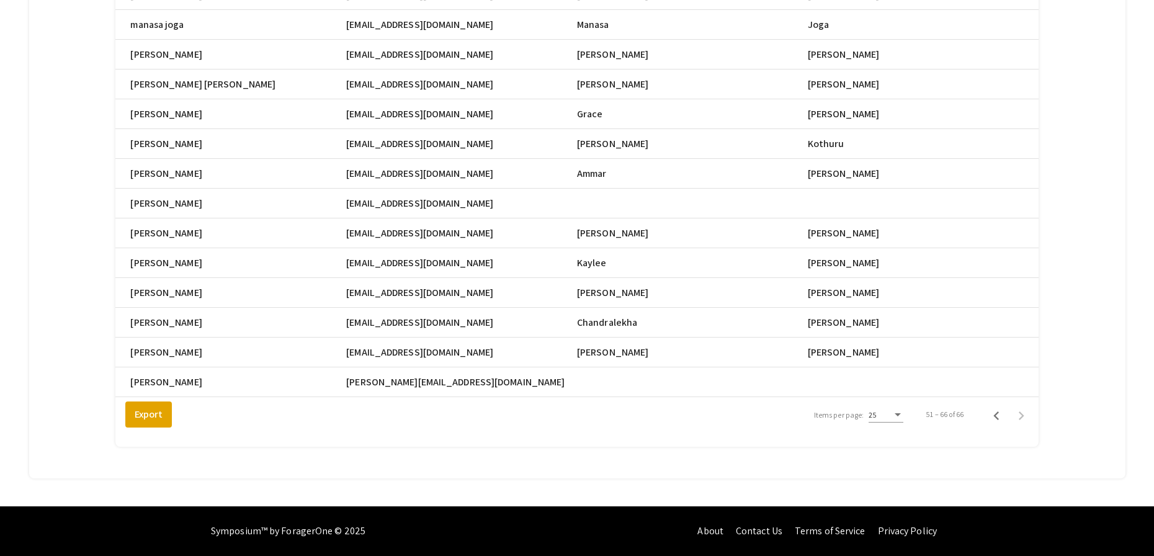
scroll to position [0, 605]
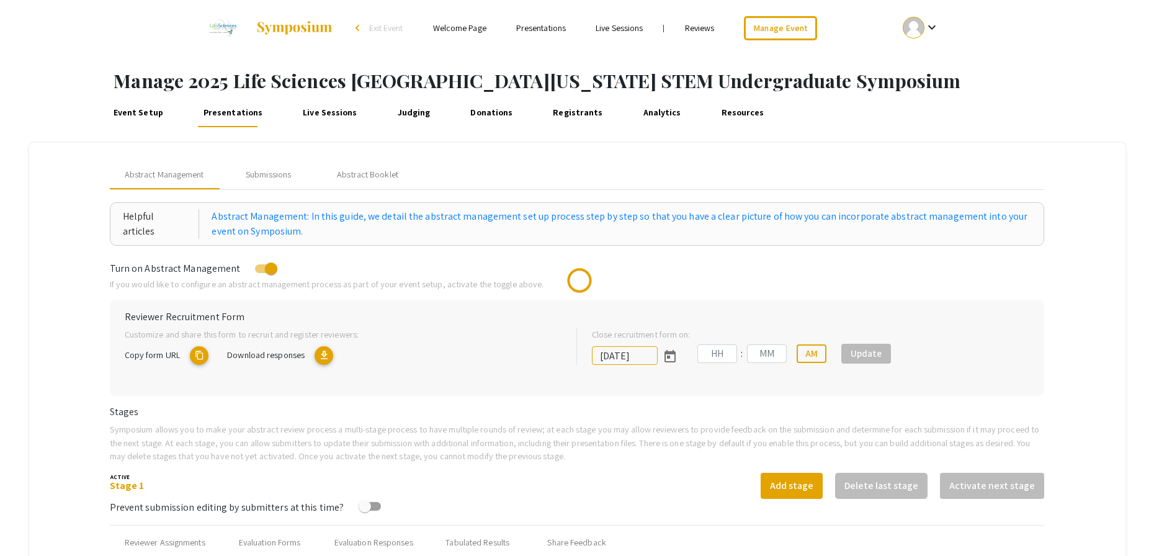
type input "[DATE]"
type input "05"
type input "00"
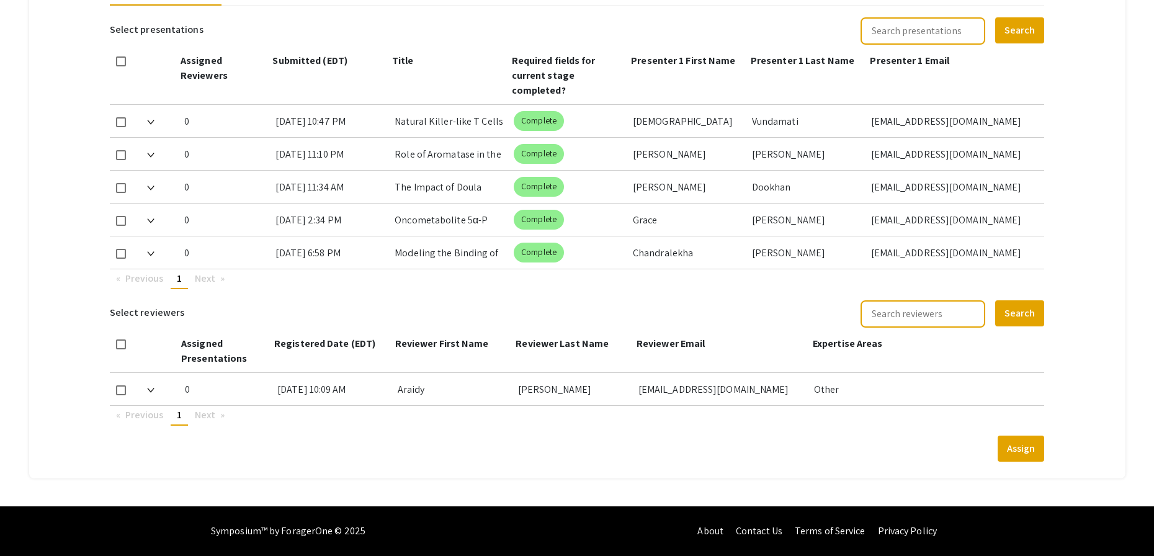
click at [1079, 363] on mat-tab-group "Abstract Management Submissions Abstract Booklet Helpful articles Abstract Mana…" at bounding box center [577, 35] width 1096 height 888
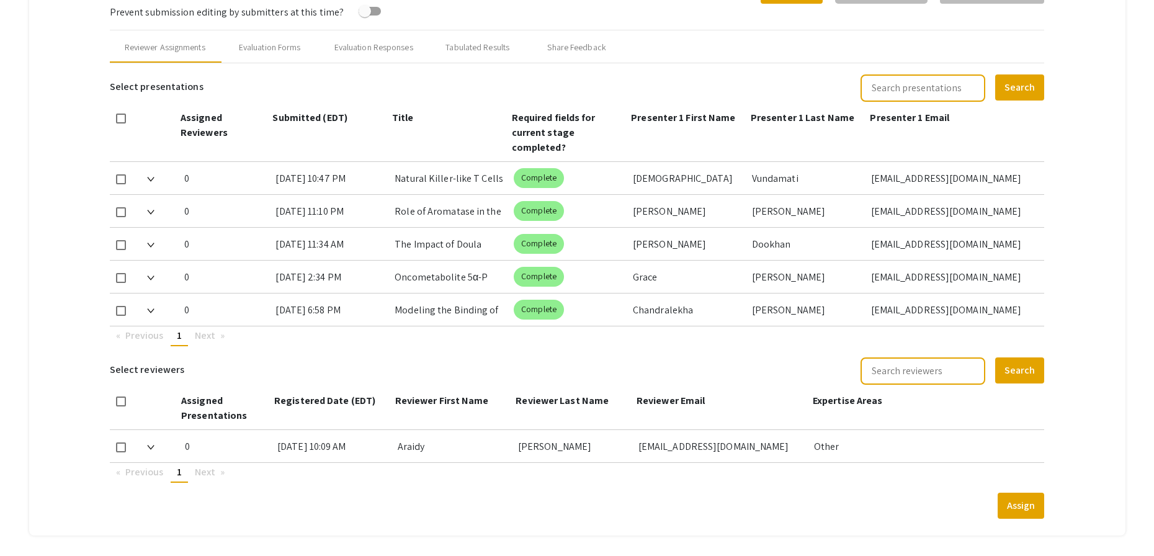
scroll to position [494, 0]
click at [1105, 146] on mat-tab-group "Abstract Management Submissions Abstract Booklet Helpful articles Abstract Mana…" at bounding box center [577, 93] width 1096 height 888
